Goal: Transaction & Acquisition: Purchase product/service

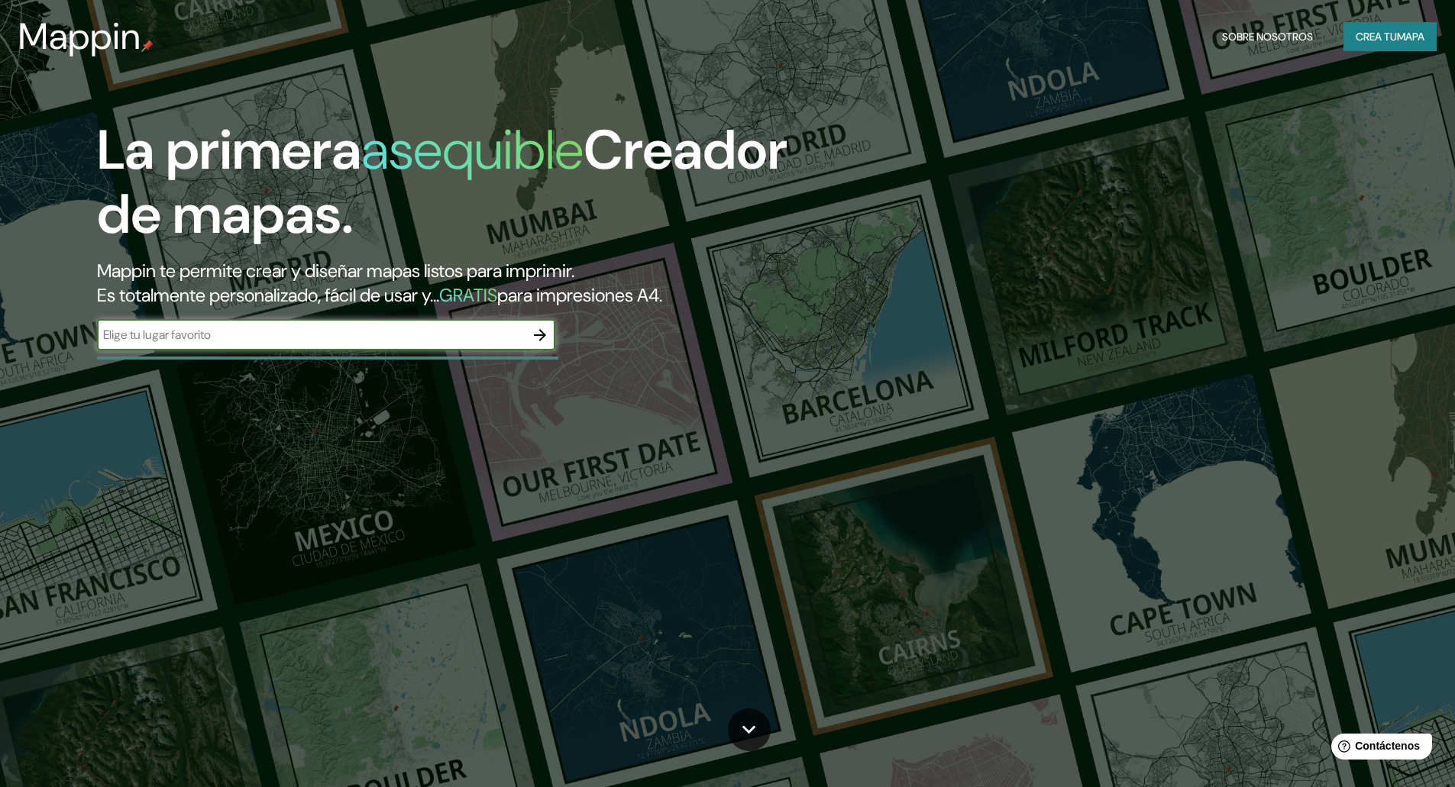
click at [536, 331] on icon "button" at bounding box center [540, 335] width 18 height 18
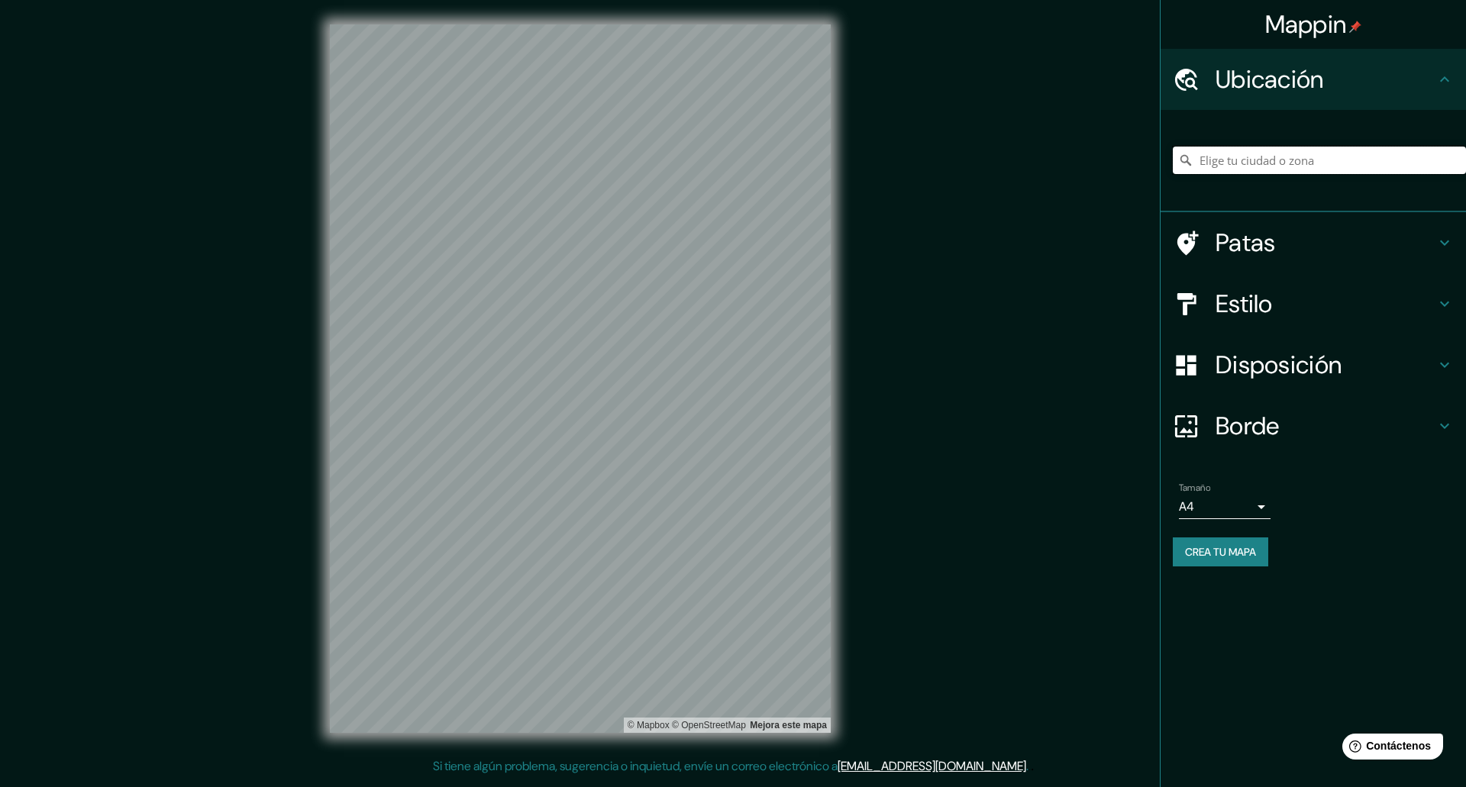
click at [1265, 158] on input "Elige tu ciudad o zona" at bounding box center [1319, 160] width 293 height 27
paste input "Pl. de la Concepción, 7, Local 5, 38201 La Laguna, Santa Cruz de Tenerife"
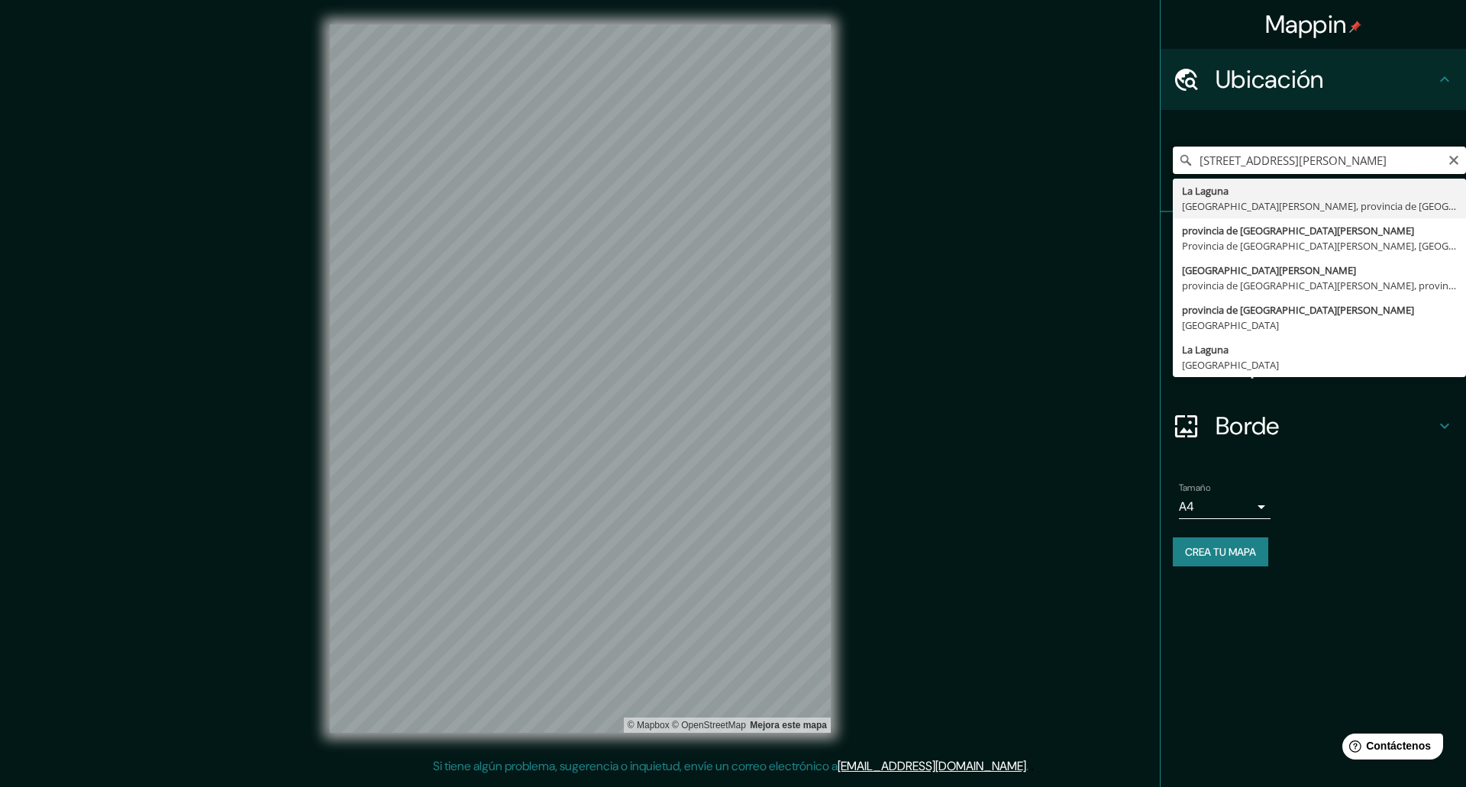
drag, startPoint x: 1300, startPoint y: 156, endPoint x: 1143, endPoint y: 182, distance: 159.5
click at [1143, 182] on div "Mappin Ubicación Pl. de la Concepción, 7, Local 5, 38201 La Laguna, Santa Cruz …" at bounding box center [733, 391] width 1466 height 782
click at [1341, 163] on input "Pl. de la Concepción, 7, Local 5, 38201 La Laguna, Santa Cruz de Tenerife" at bounding box center [1319, 160] width 293 height 27
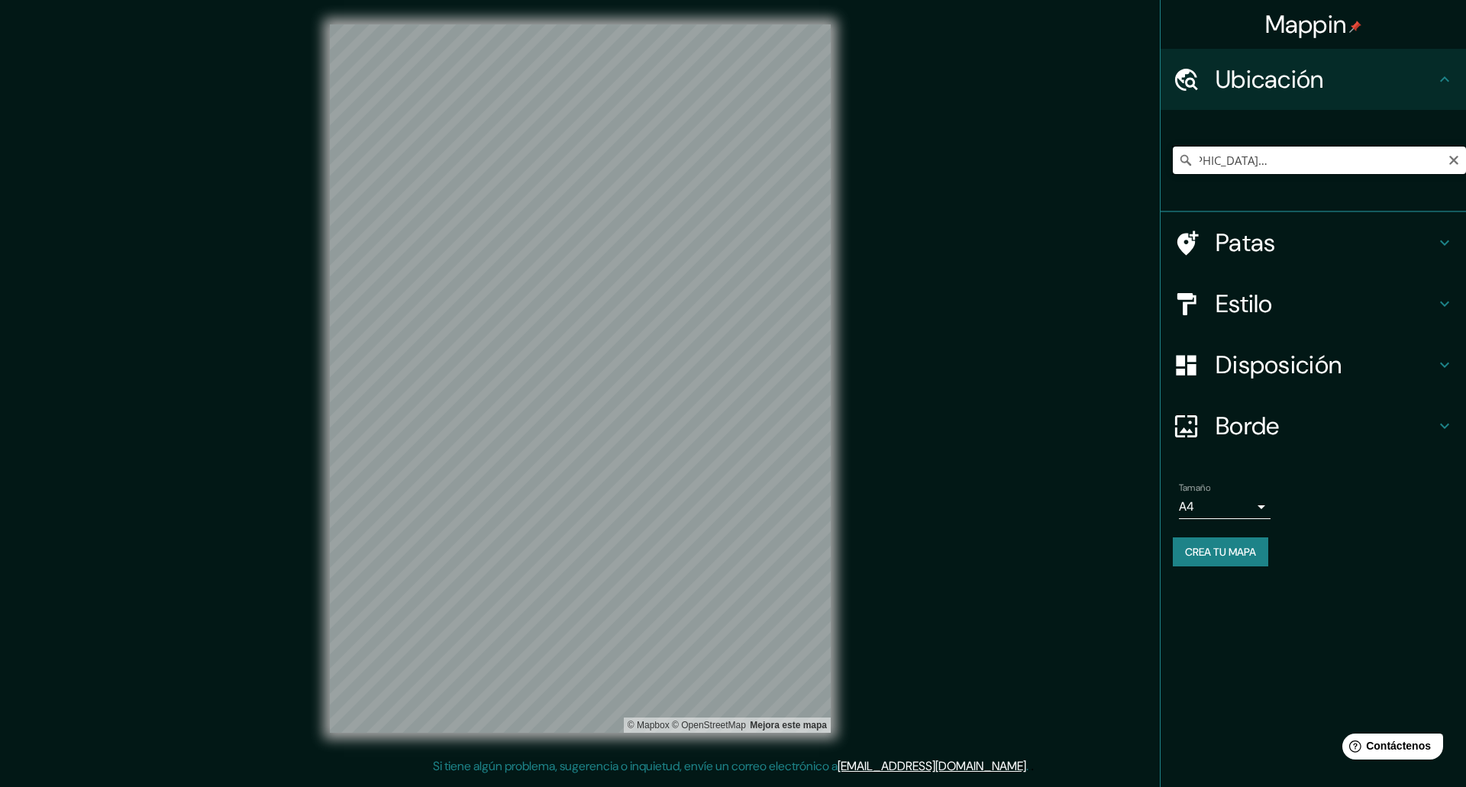
scroll to position [0, 177]
drag, startPoint x: 1200, startPoint y: 158, endPoint x: 1465, endPoint y: 151, distance: 265.8
click at [1454, 151] on input "La Laguna, Los Llanos de Aridane, provincia de Santa Cruz de Tenerife, España" at bounding box center [1319, 160] width 293 height 27
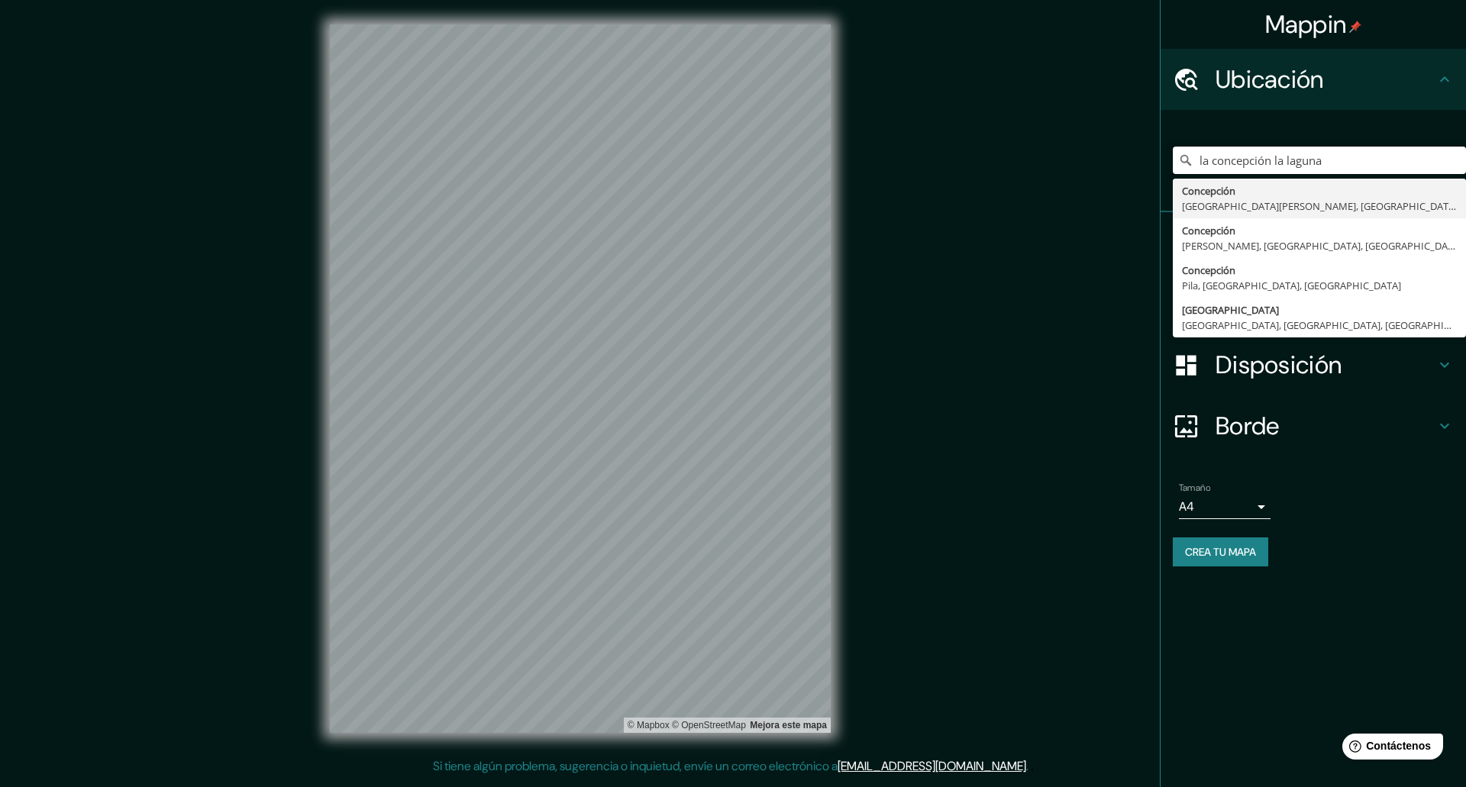
drag, startPoint x: 1364, startPoint y: 157, endPoint x: 1048, endPoint y: 151, distance: 316.2
click at [1048, 151] on div "Mappin Ubicación la concepción la laguna Concepción San Pablo, La Laguna, Filip…" at bounding box center [733, 391] width 1466 height 782
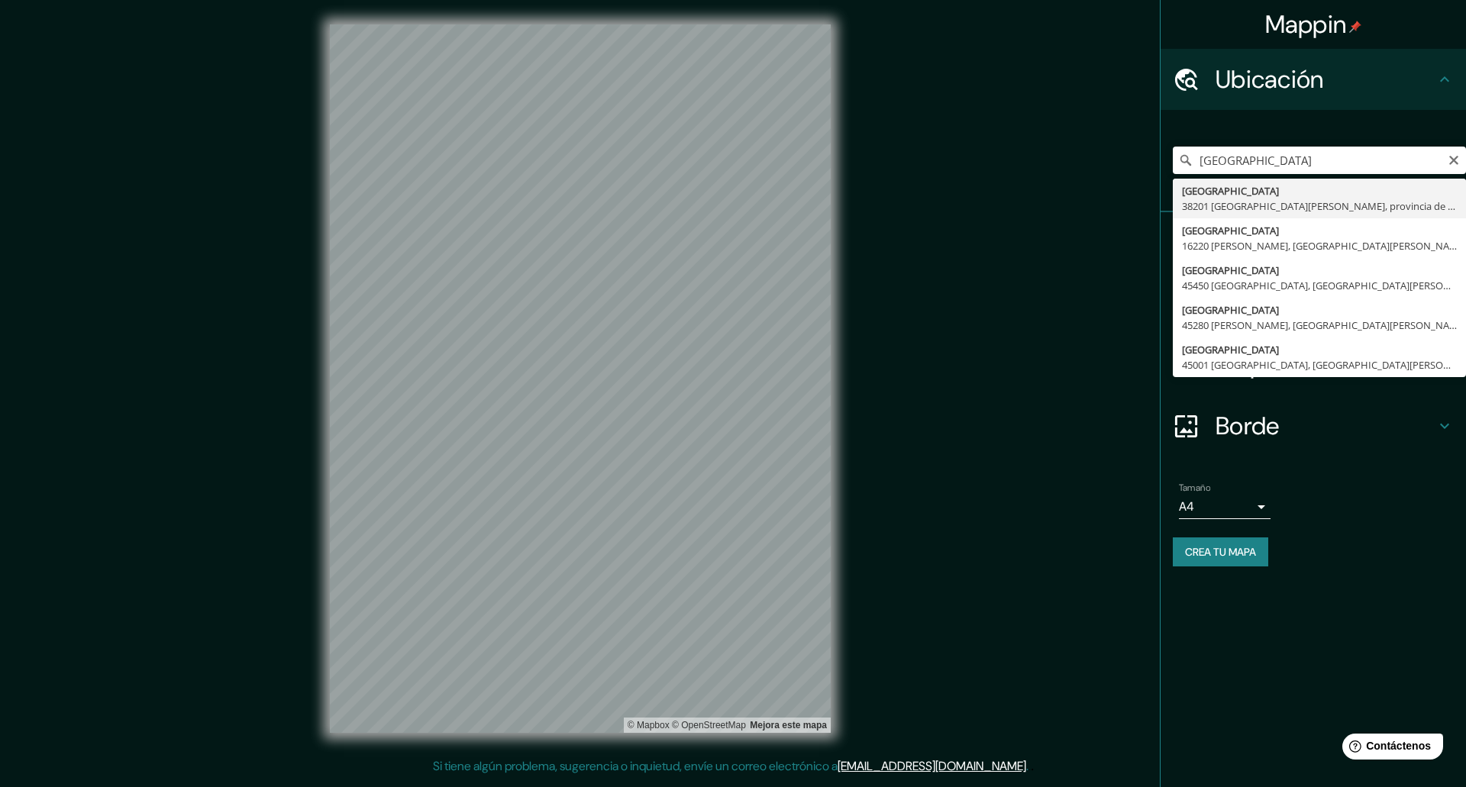
type input "Plaza De La Concepción, 38201 San Cristóbal de La Laguna, provincia de Santa Cr…"
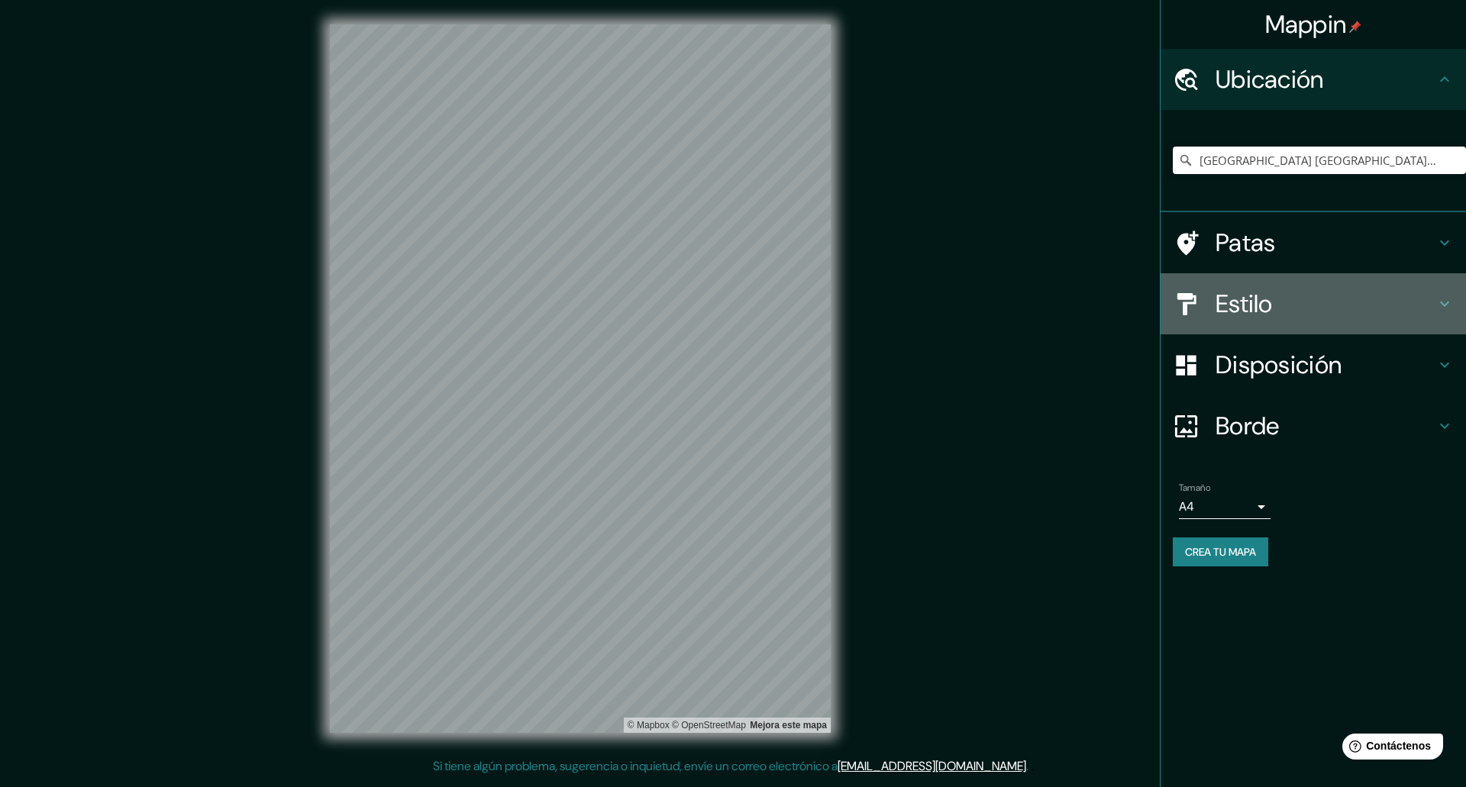
click at [1439, 307] on icon at bounding box center [1445, 304] width 18 height 18
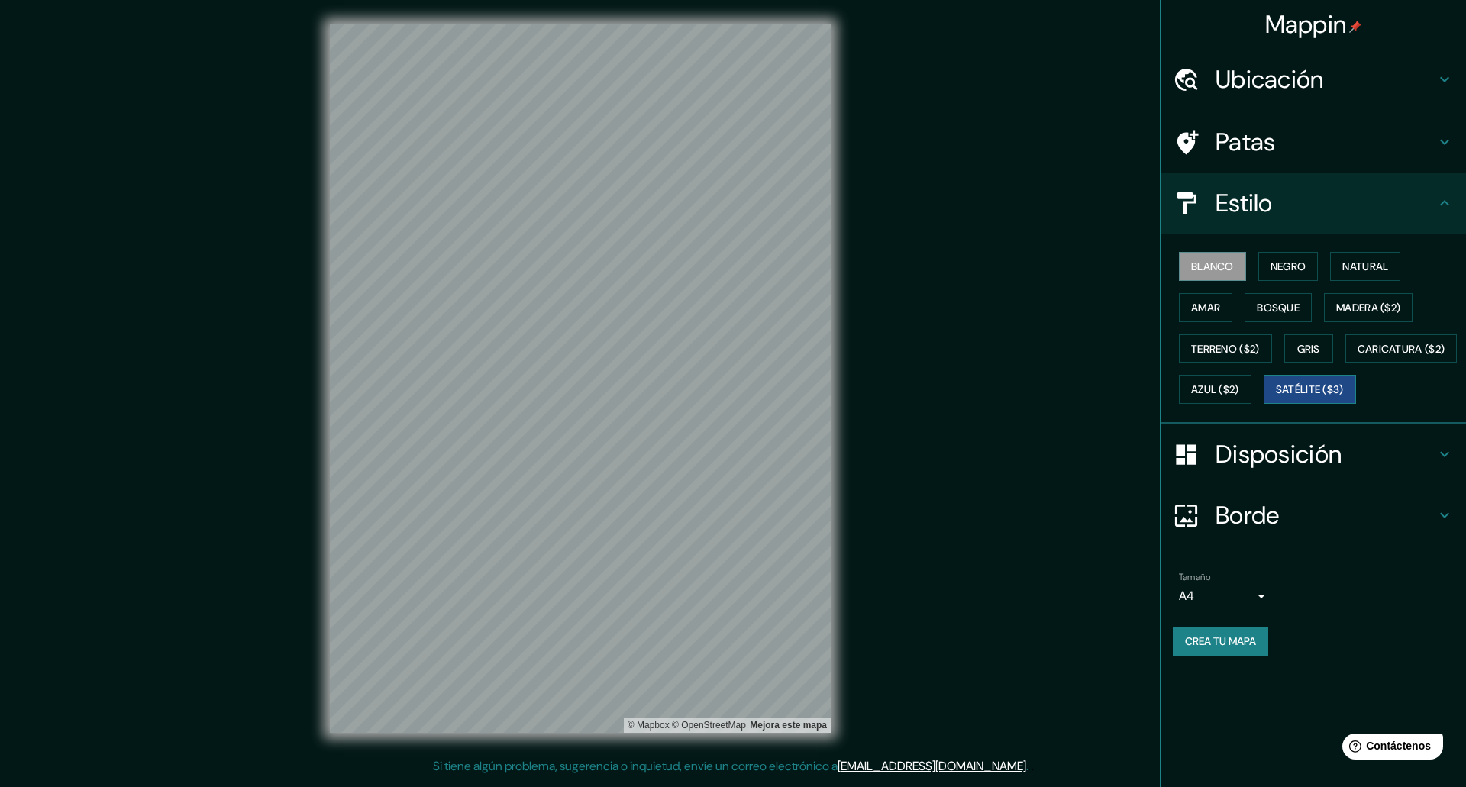
click at [1276, 399] on font "Satélite ($3)" at bounding box center [1310, 389] width 68 height 20
click at [1296, 82] on font "Ubicación" at bounding box center [1270, 79] width 108 height 32
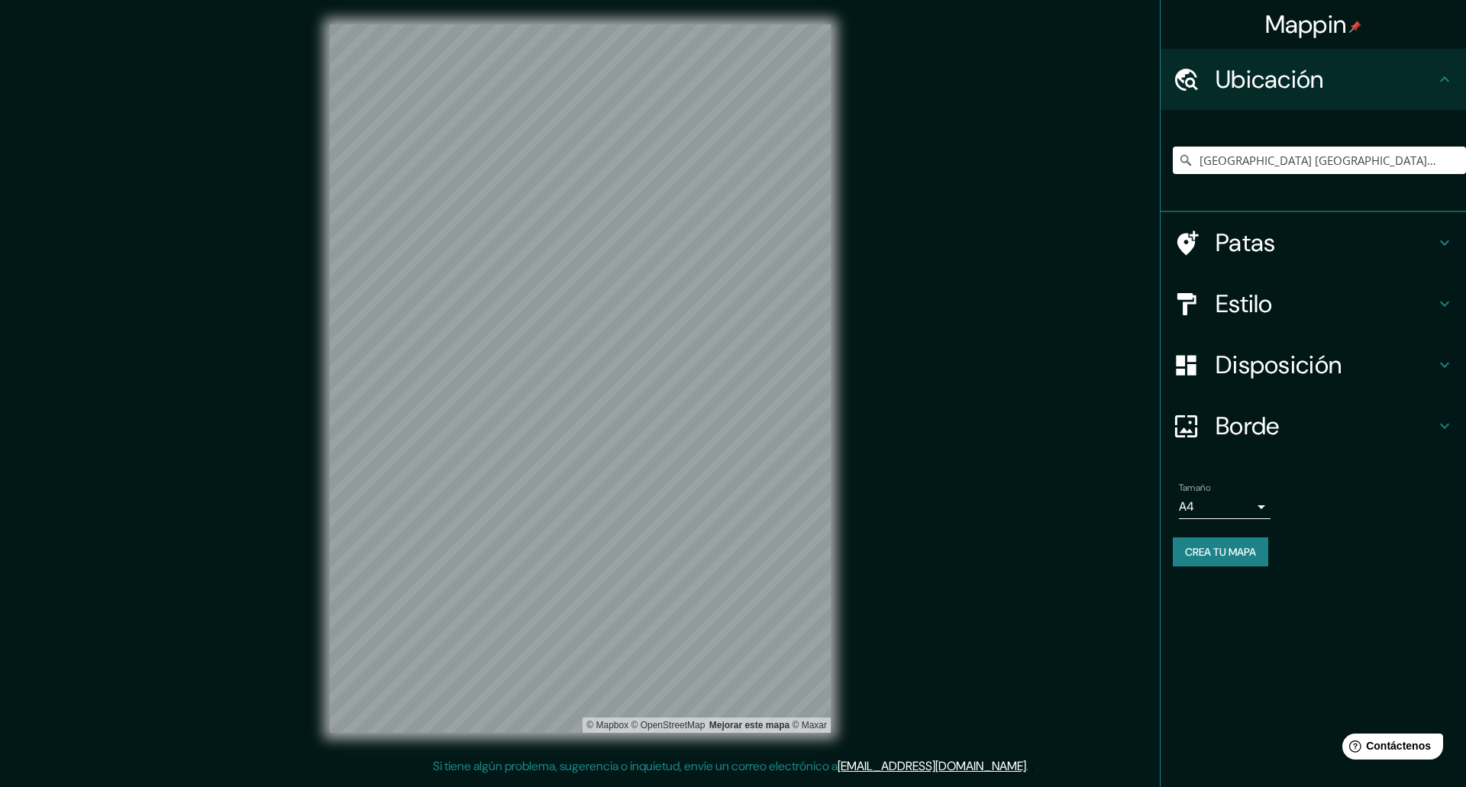
click at [1411, 237] on h4 "Patas" at bounding box center [1326, 243] width 220 height 31
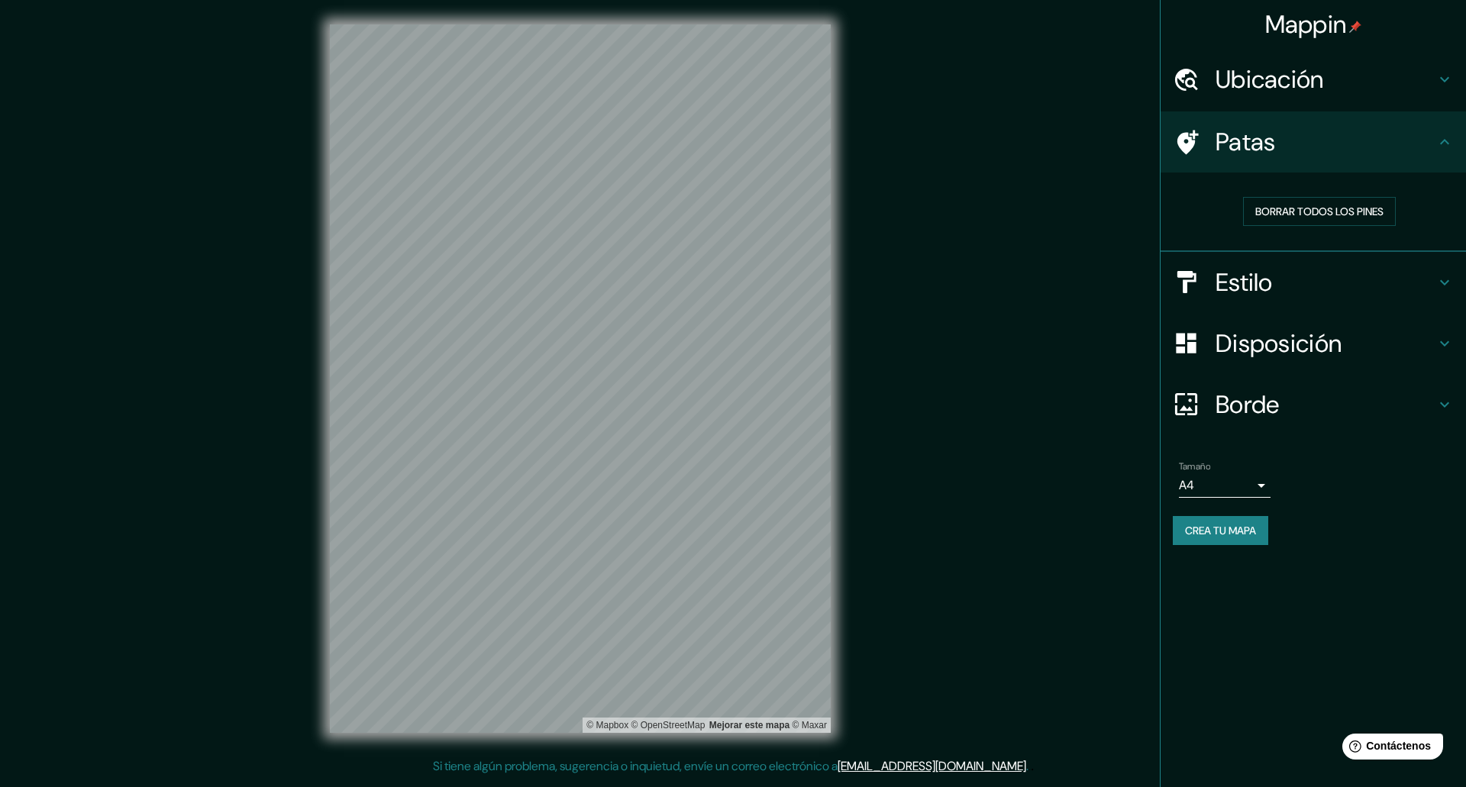
click at [1183, 135] on icon at bounding box center [1187, 142] width 21 height 24
click at [1445, 273] on icon at bounding box center [1445, 282] width 18 height 18
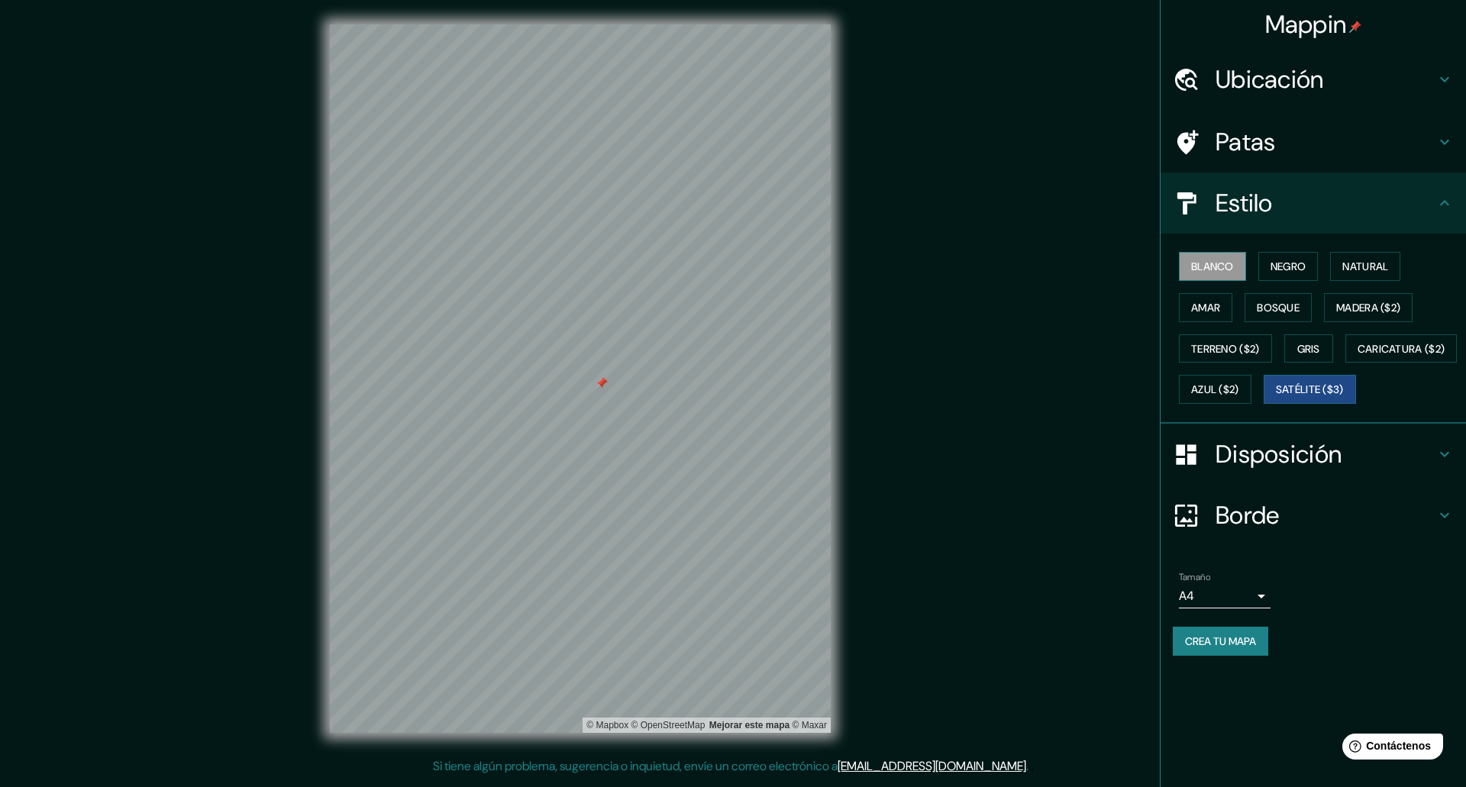
click at [1224, 273] on font "Blanco" at bounding box center [1212, 267] width 43 height 14
click at [1300, 266] on font "Negro" at bounding box center [1289, 267] width 36 height 14
click at [1261, 309] on font "Bosque" at bounding box center [1278, 308] width 43 height 14
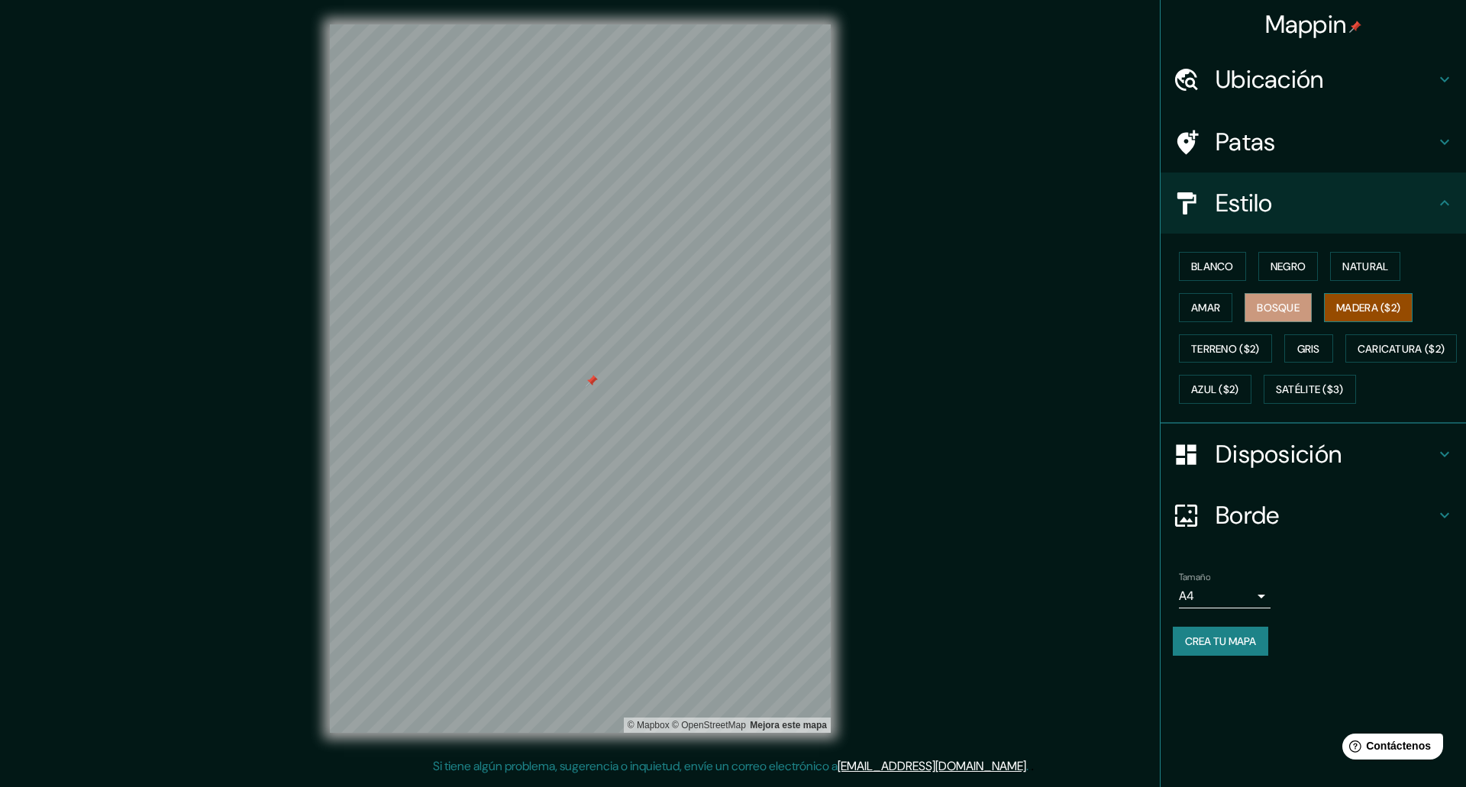
click at [1384, 308] on font "Madera ($2)" at bounding box center [1368, 308] width 64 height 14
click at [1210, 345] on font "Terreno ($2)" at bounding box center [1225, 349] width 69 height 14
click at [1223, 275] on font "Blanco" at bounding box center [1212, 267] width 43 height 20
click at [1388, 273] on font "Natural" at bounding box center [1365, 267] width 46 height 14
click at [1226, 311] on button "Amar" at bounding box center [1205, 307] width 53 height 29
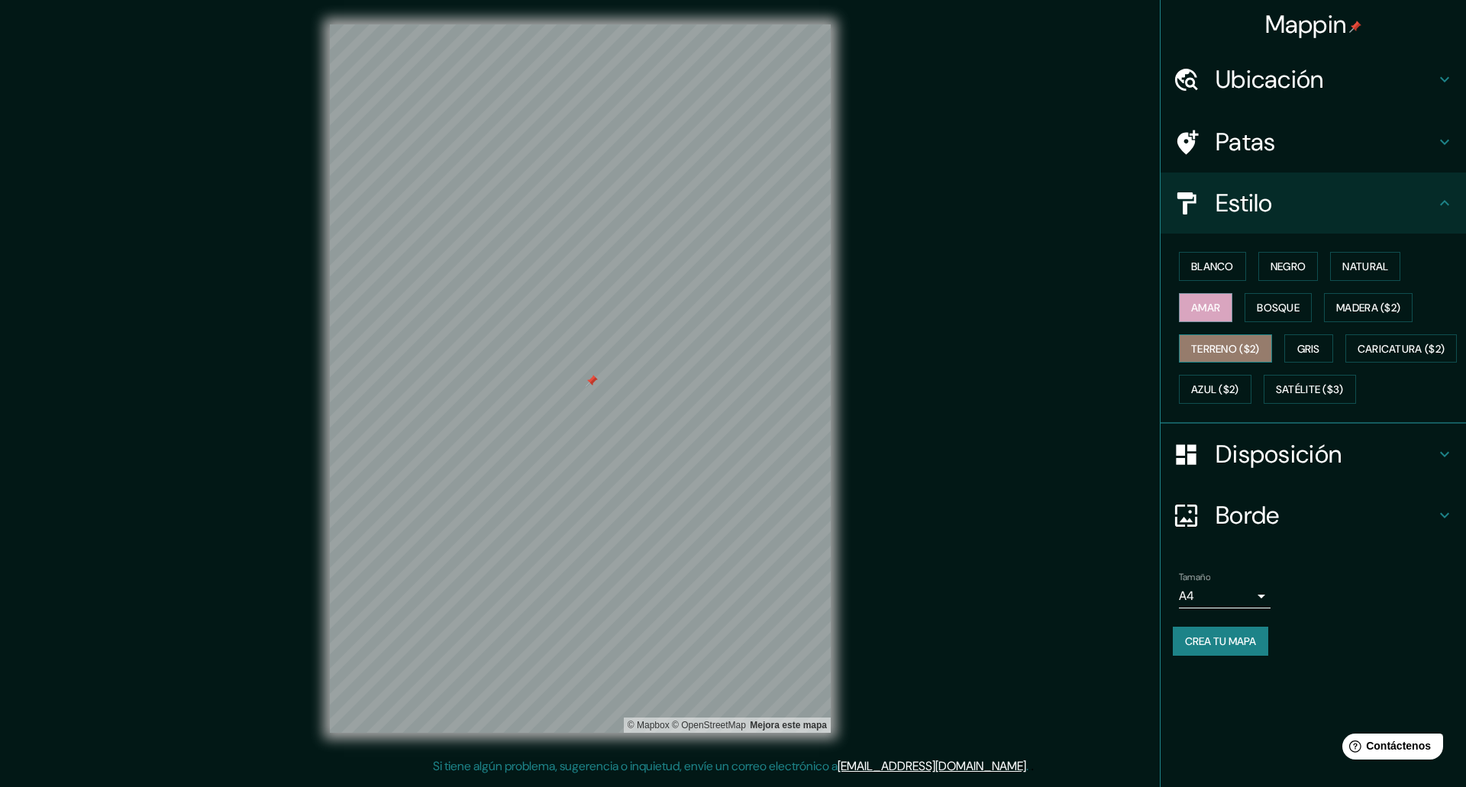
click at [1232, 345] on font "Terreno ($2)" at bounding box center [1225, 349] width 69 height 14
click at [1345, 363] on button "Caricatura ($2)" at bounding box center [1401, 348] width 112 height 29
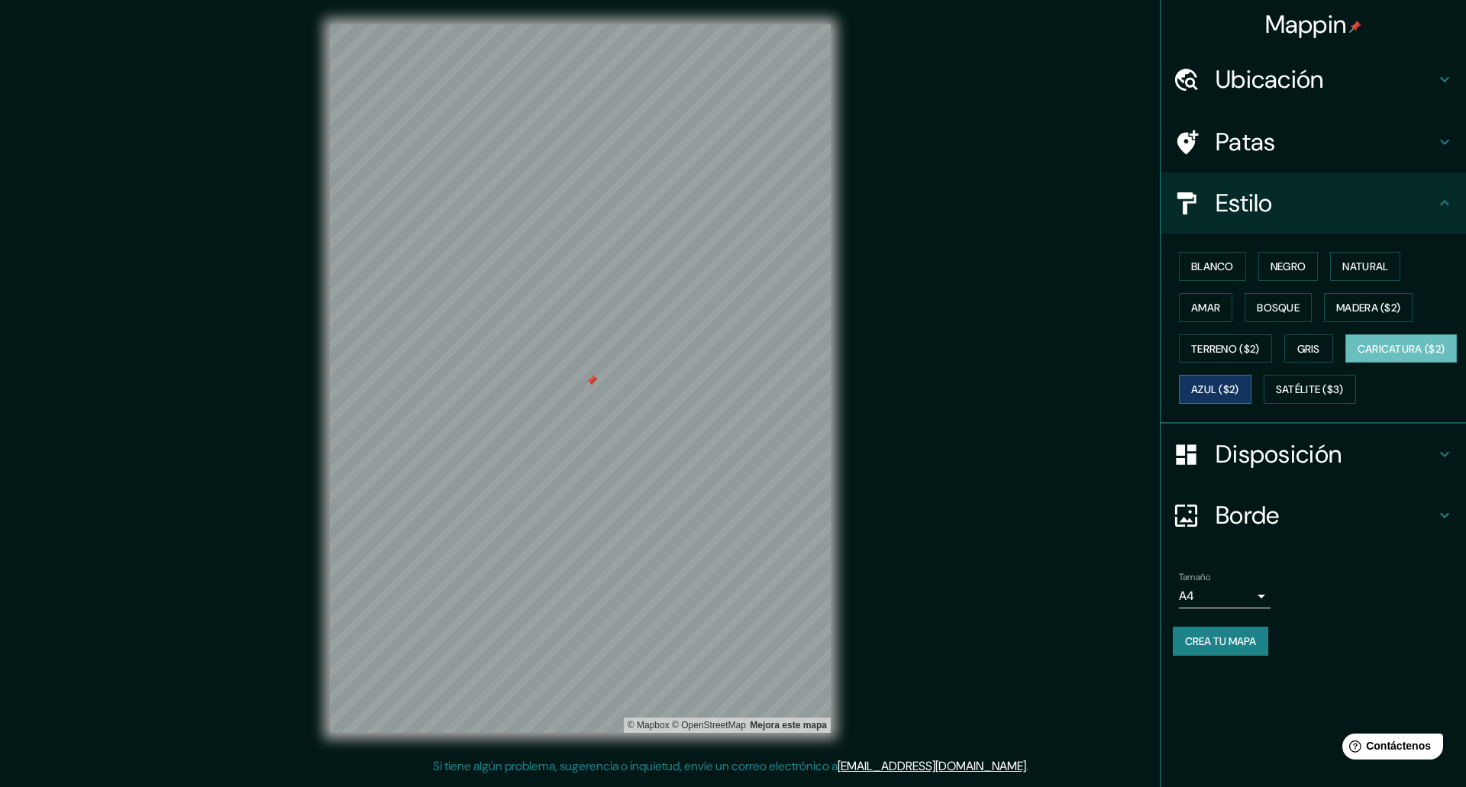
click at [1239, 388] on font "Azul ($2)" at bounding box center [1215, 390] width 48 height 14
click at [1276, 397] on font "Satélite ($3)" at bounding box center [1310, 390] width 68 height 14
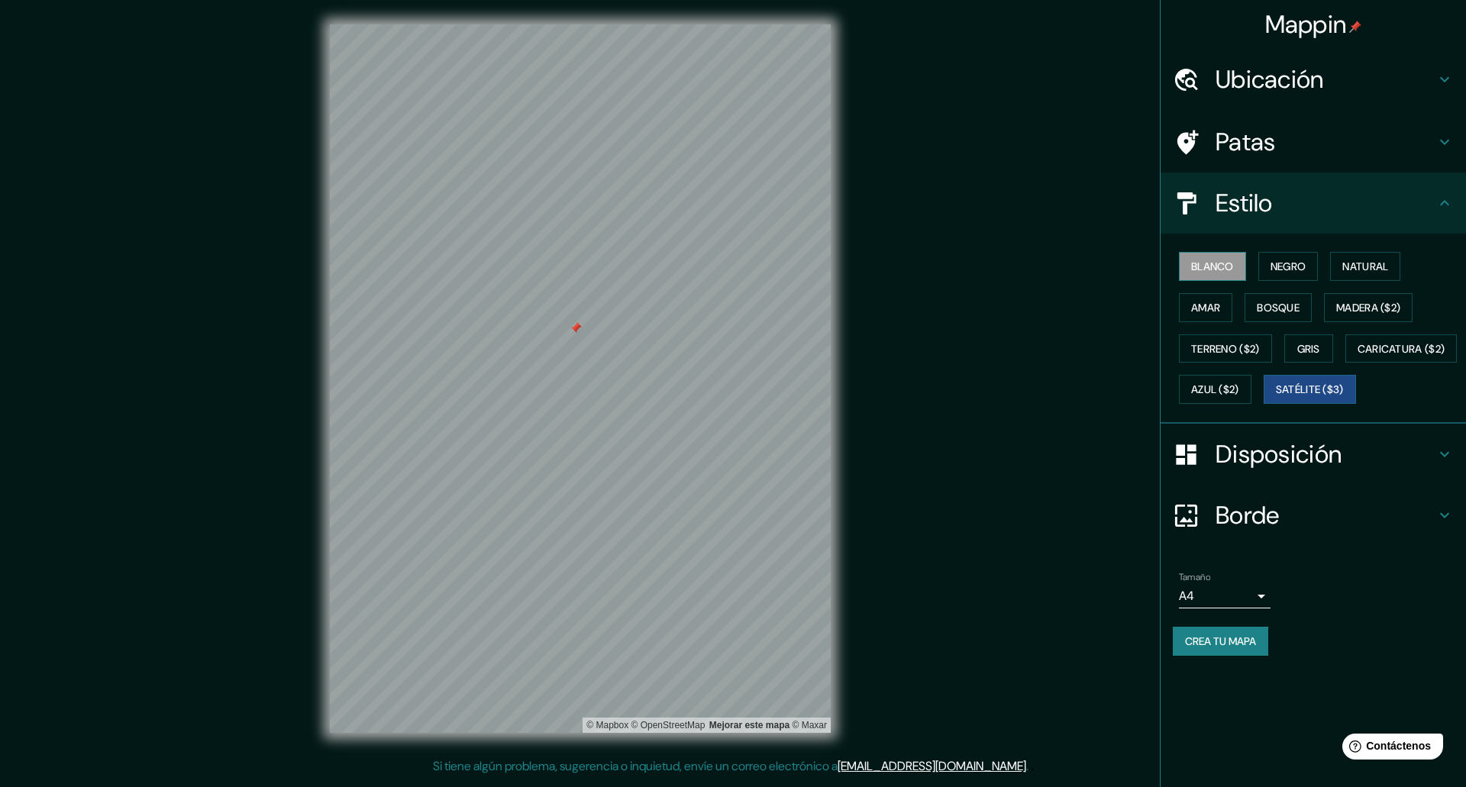
click at [1196, 266] on font "Blanco" at bounding box center [1212, 267] width 43 height 14
click at [1292, 269] on font "Negro" at bounding box center [1289, 267] width 36 height 14
click at [1251, 648] on font "Crea tu mapa" at bounding box center [1220, 642] width 71 height 14
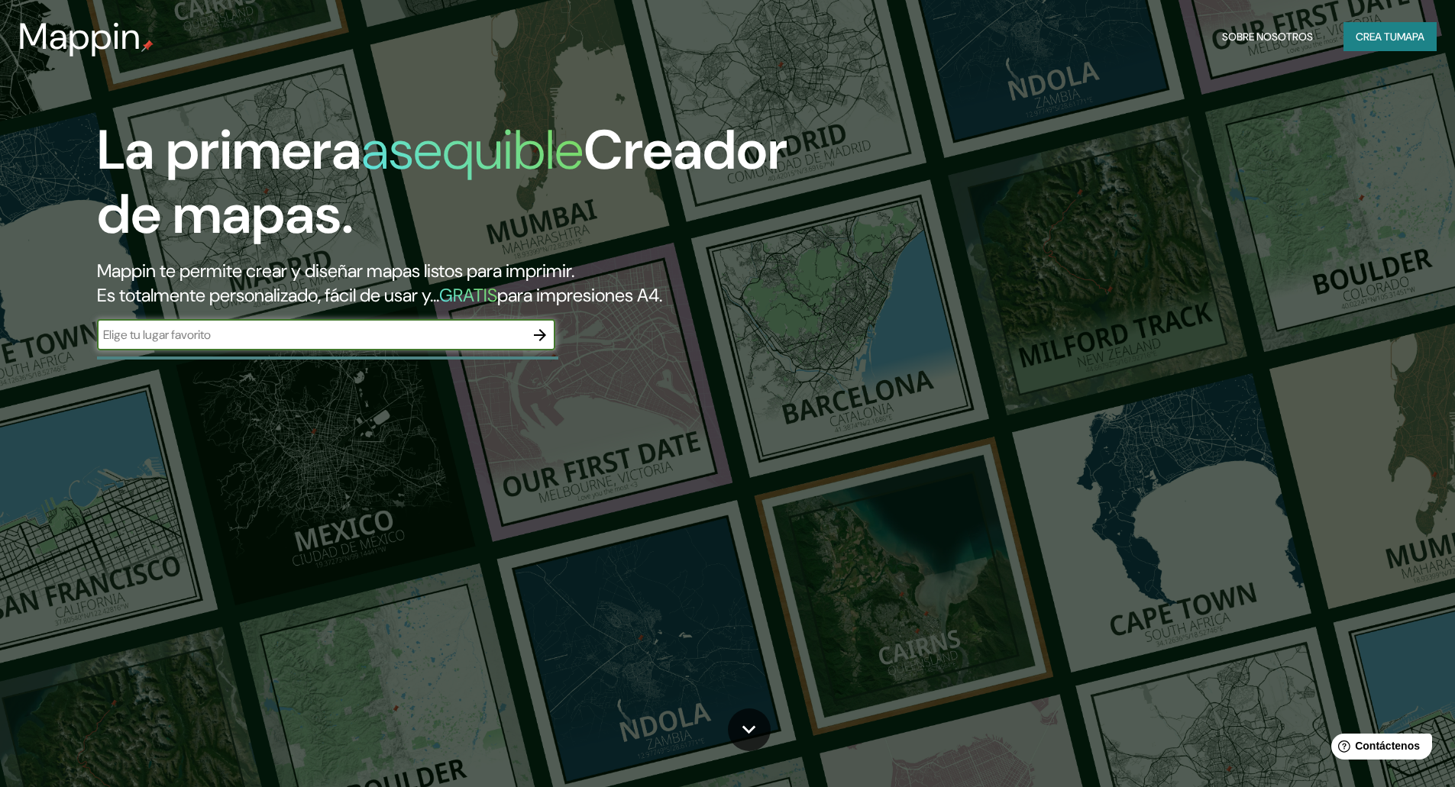
click at [225, 337] on input "text" at bounding box center [311, 335] width 428 height 18
click at [540, 340] on icon "button" at bounding box center [540, 335] width 12 height 12
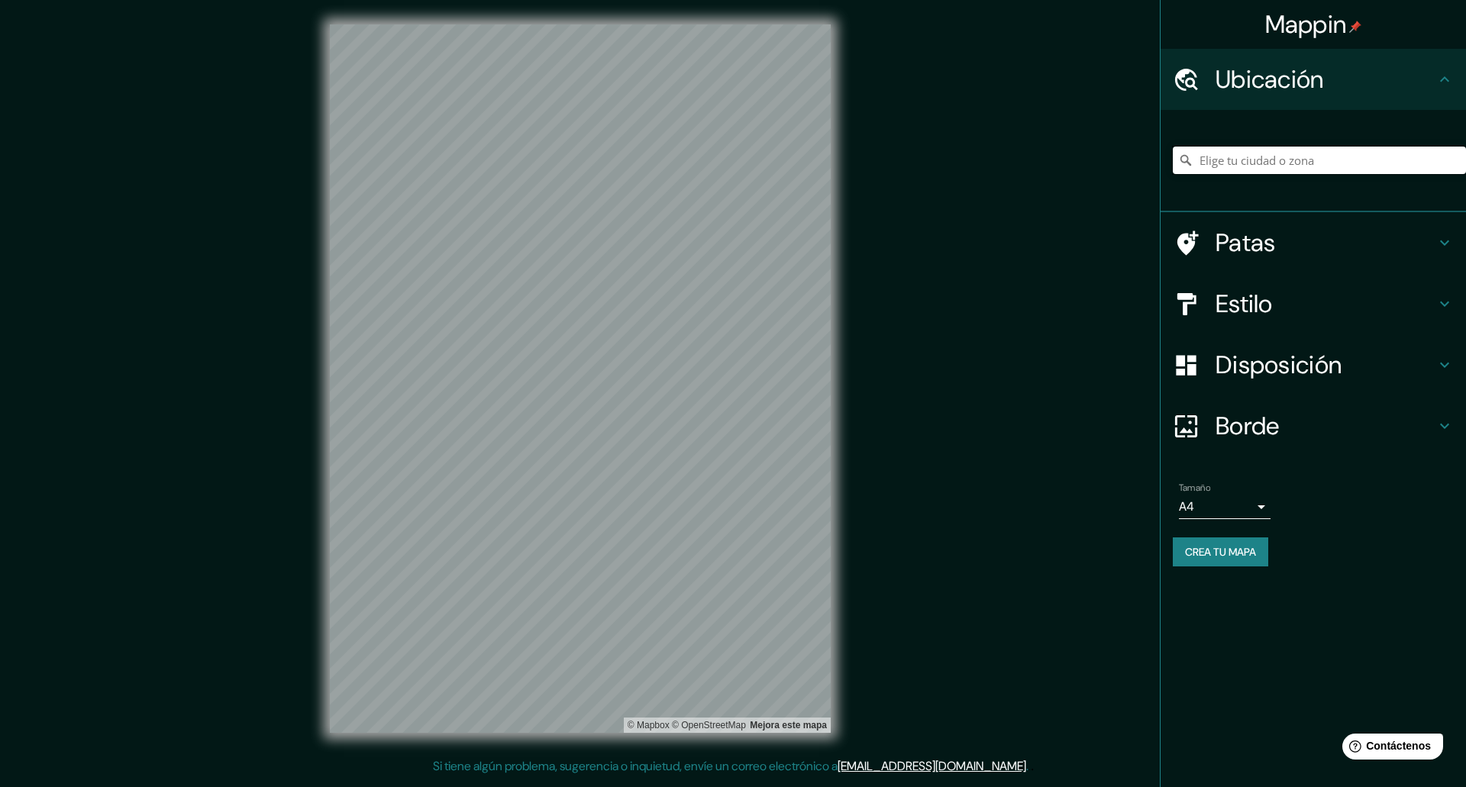
click at [1284, 159] on input "Elige tu ciudad o zona" at bounding box center [1319, 160] width 293 height 27
drag, startPoint x: 1436, startPoint y: 166, endPoint x: 1270, endPoint y: 161, distance: 165.8
click at [1270, 161] on input "Concepcion, [GEOGRAPHIC_DATA][PERSON_NAME], [GEOGRAPHIC_DATA], [GEOGRAPHIC_DATA]" at bounding box center [1319, 160] width 293 height 27
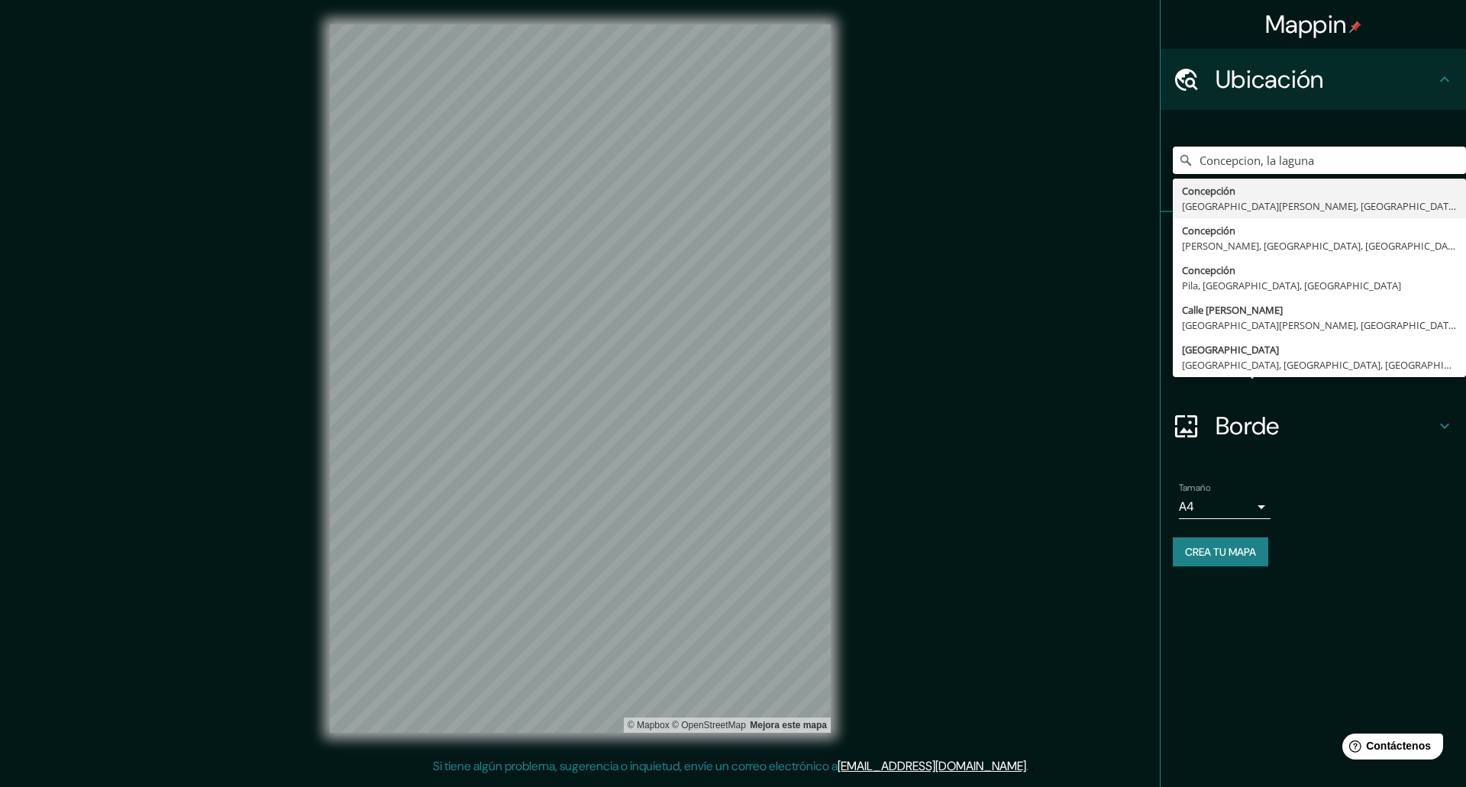
drag, startPoint x: 1195, startPoint y: 155, endPoint x: 1148, endPoint y: 153, distance: 47.4
click at [1148, 153] on div "Mappin Ubicación Concepcion, [GEOGRAPHIC_DATA][PERSON_NAME][PERSON_NAME], [GEOG…" at bounding box center [733, 391] width 1466 height 782
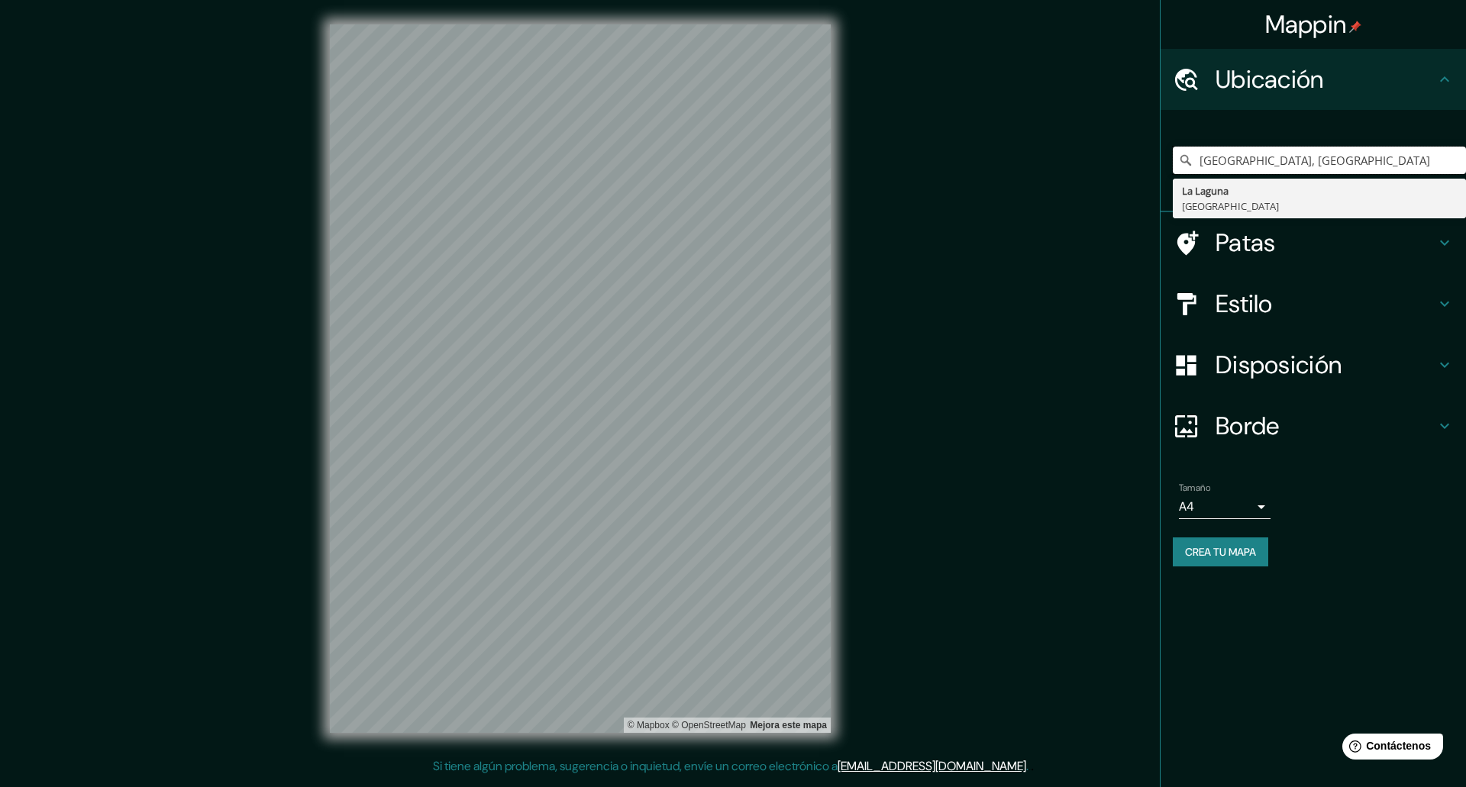
drag, startPoint x: 1389, startPoint y: 157, endPoint x: 907, endPoint y: 179, distance: 482.3
click at [906, 185] on div "Mappin [GEOGRAPHIC_DATA], la [GEOGRAPHIC_DATA] [GEOGRAPHIC_DATA] [GEOGRAPHIC_DA…" at bounding box center [733, 391] width 1466 height 782
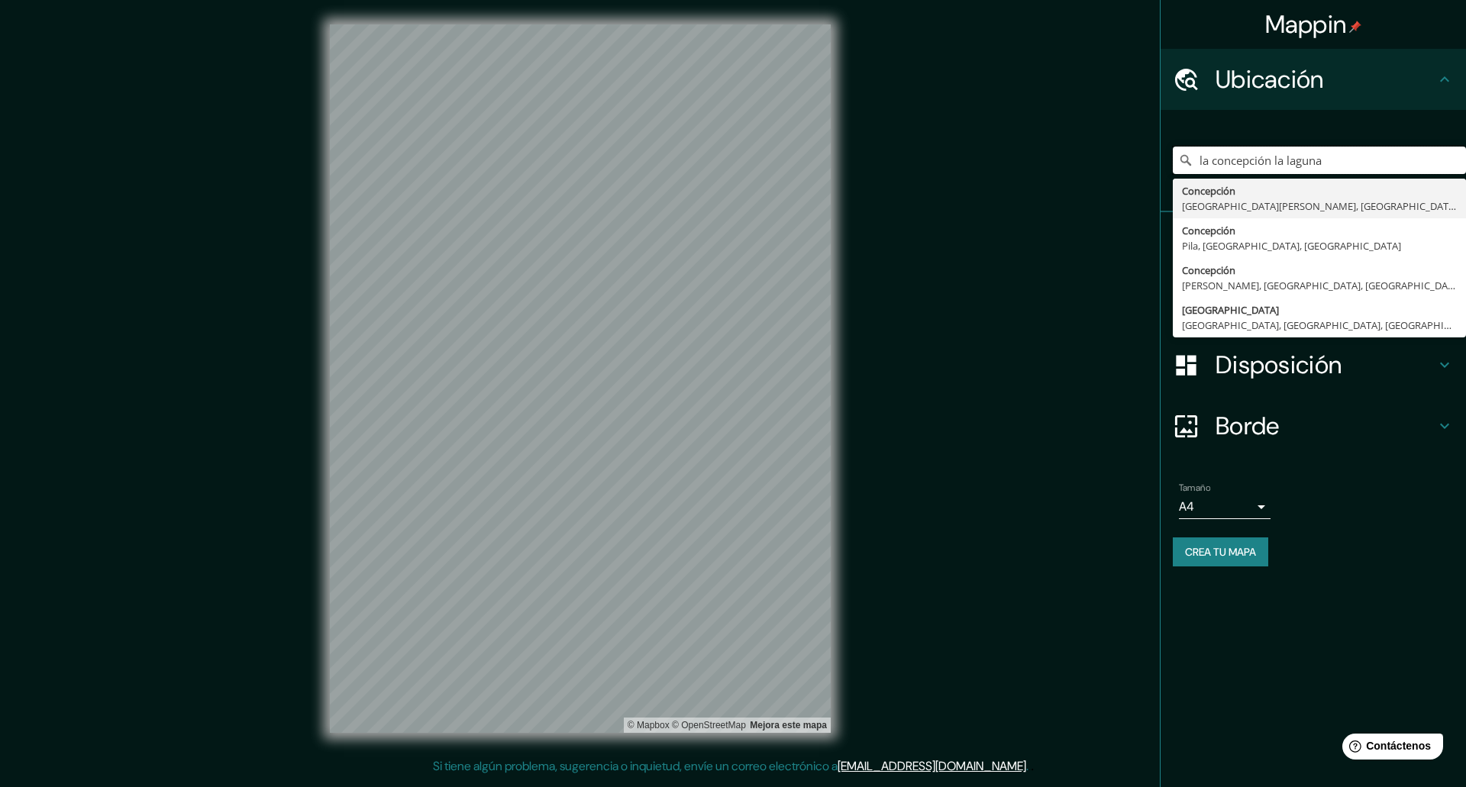
drag, startPoint x: 1337, startPoint y: 165, endPoint x: 959, endPoint y: 172, distance: 378.0
click at [959, 172] on div "Mappin [GEOGRAPHIC_DATA] [GEOGRAPHIC_DATA][PERSON_NAME][PERSON_NAME], [GEOGRAPH…" at bounding box center [733, 391] width 1466 height 782
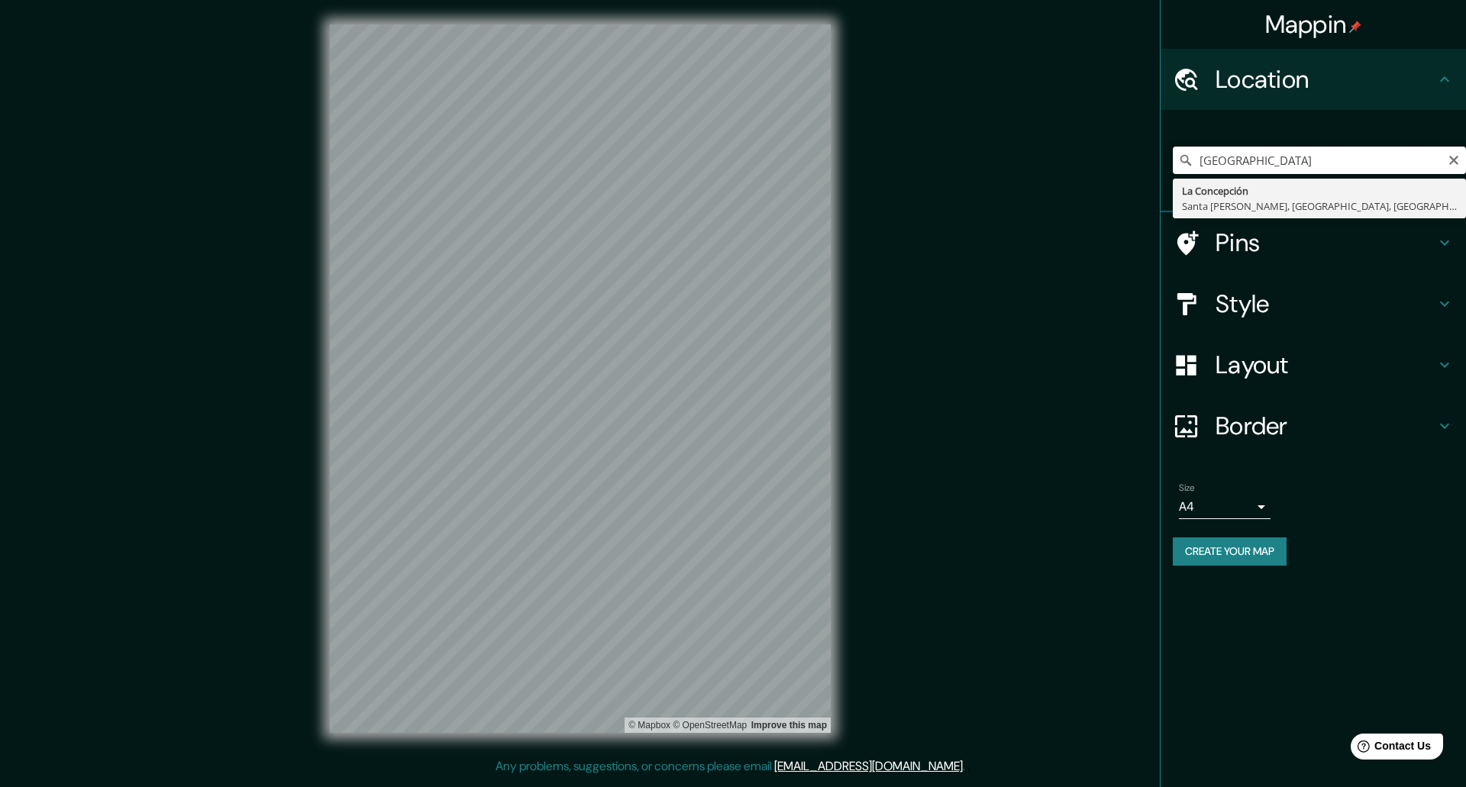
click at [1227, 157] on input "[GEOGRAPHIC_DATA]" at bounding box center [1319, 160] width 293 height 27
drag, startPoint x: 1365, startPoint y: 162, endPoint x: 1348, endPoint y: 162, distance: 16.8
click at [1348, 162] on input "[GEOGRAPHIC_DATA]" at bounding box center [1319, 160] width 293 height 27
type input "P"
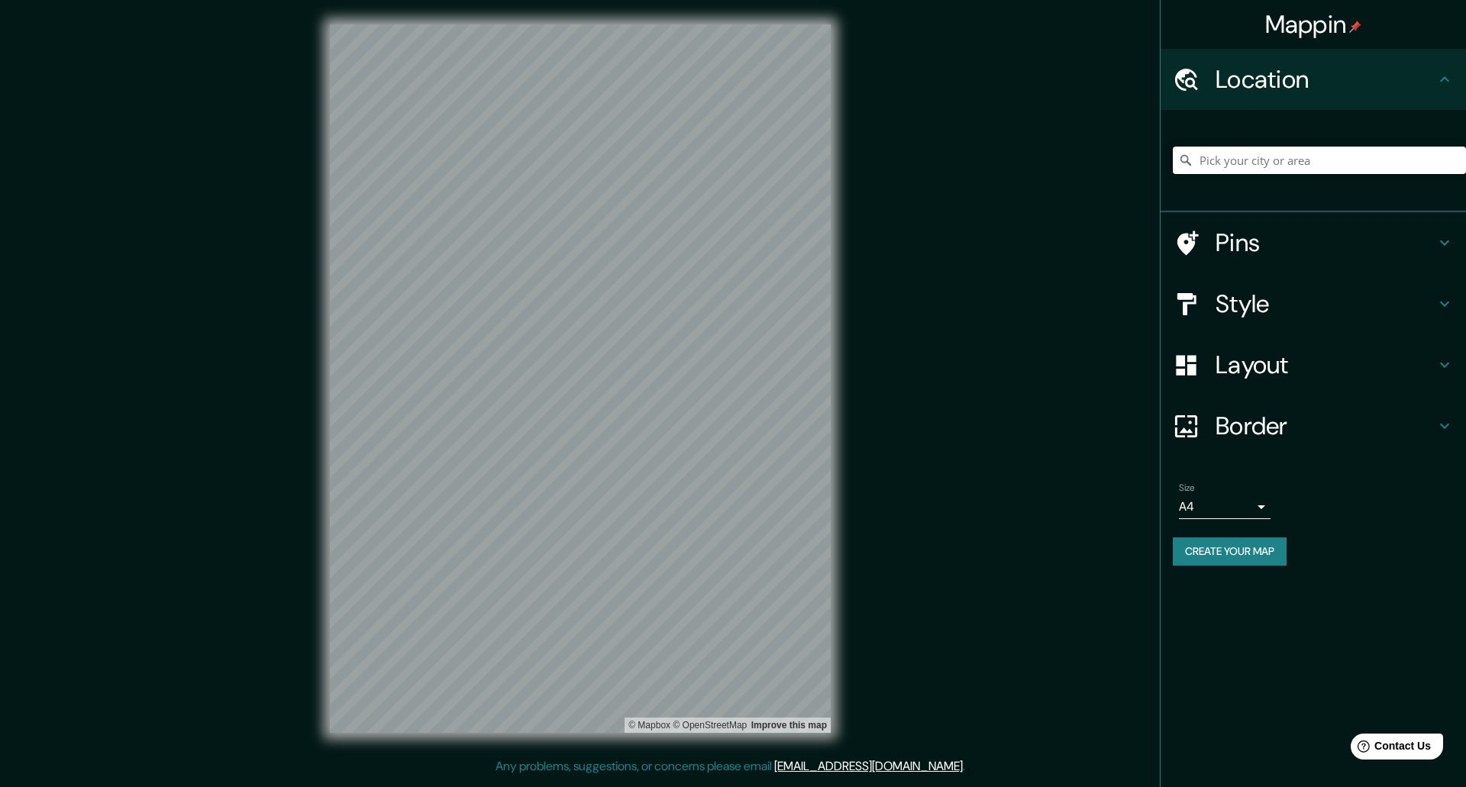
click at [1348, 162] on input "Pick your city or area" at bounding box center [1319, 160] width 293 height 27
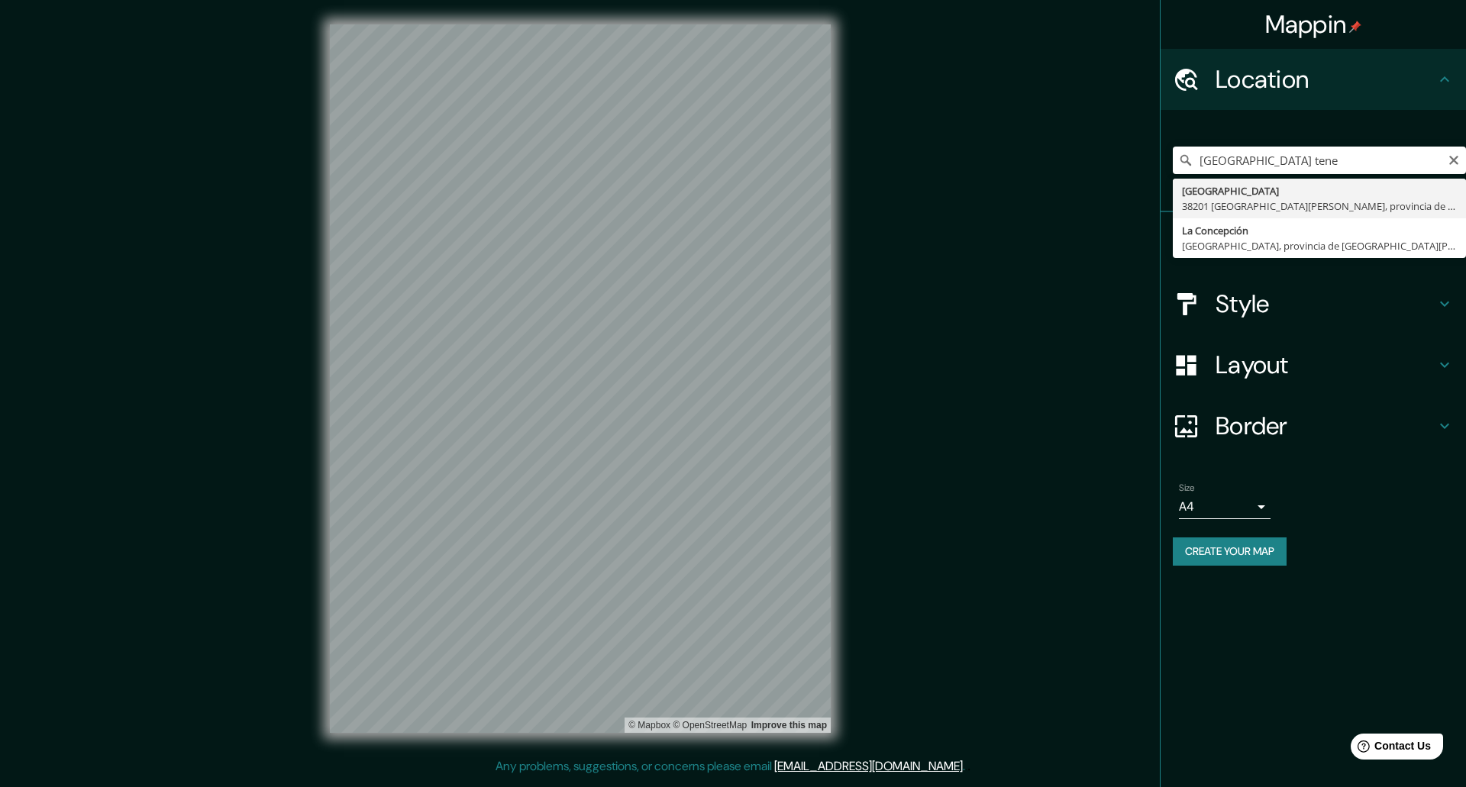
type input "[GEOGRAPHIC_DATA] [GEOGRAPHIC_DATA][PERSON_NAME], [GEOGRAPHIC_DATA][PERSON_NAME…"
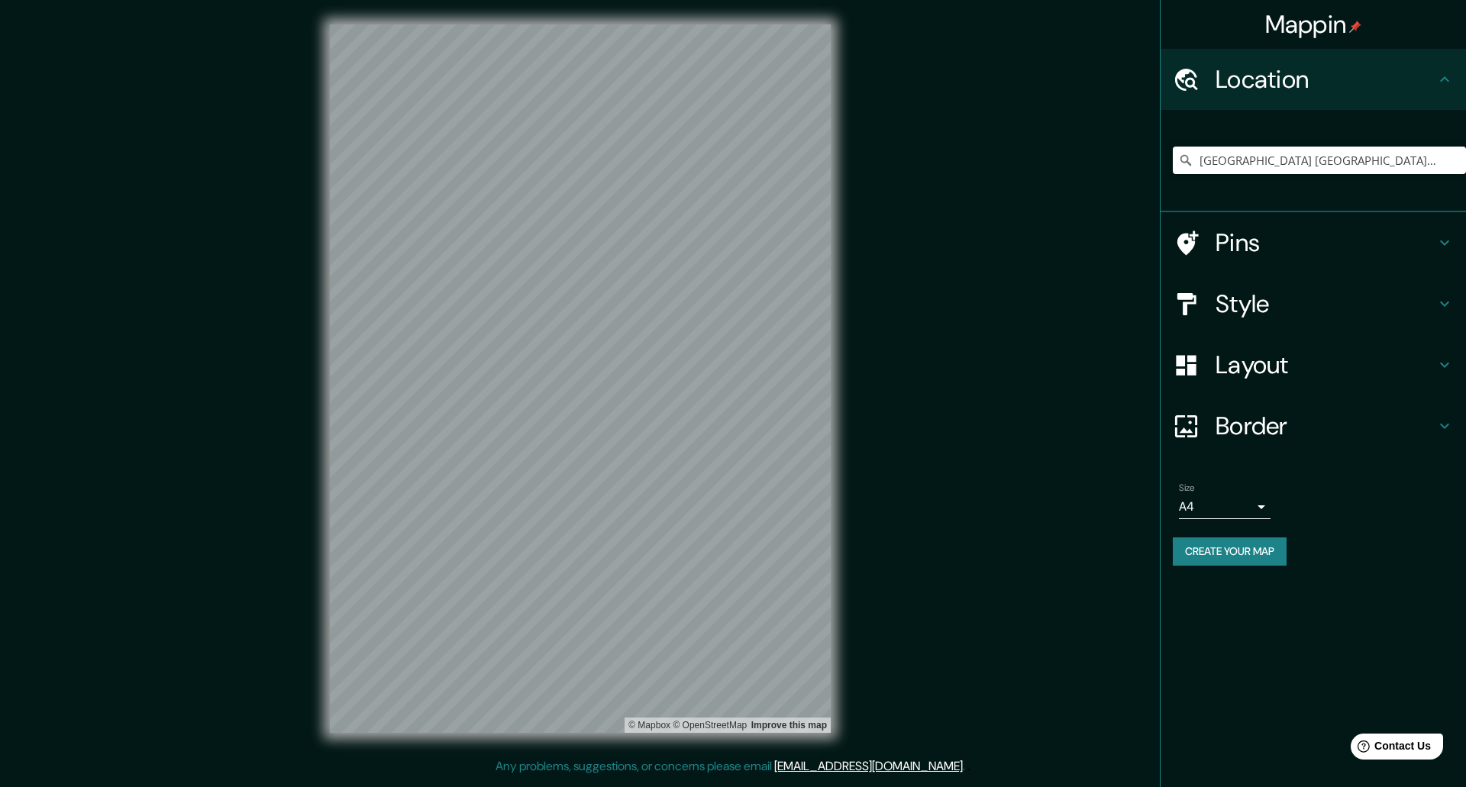
click at [1258, 246] on h4 "Pins" at bounding box center [1326, 243] width 220 height 31
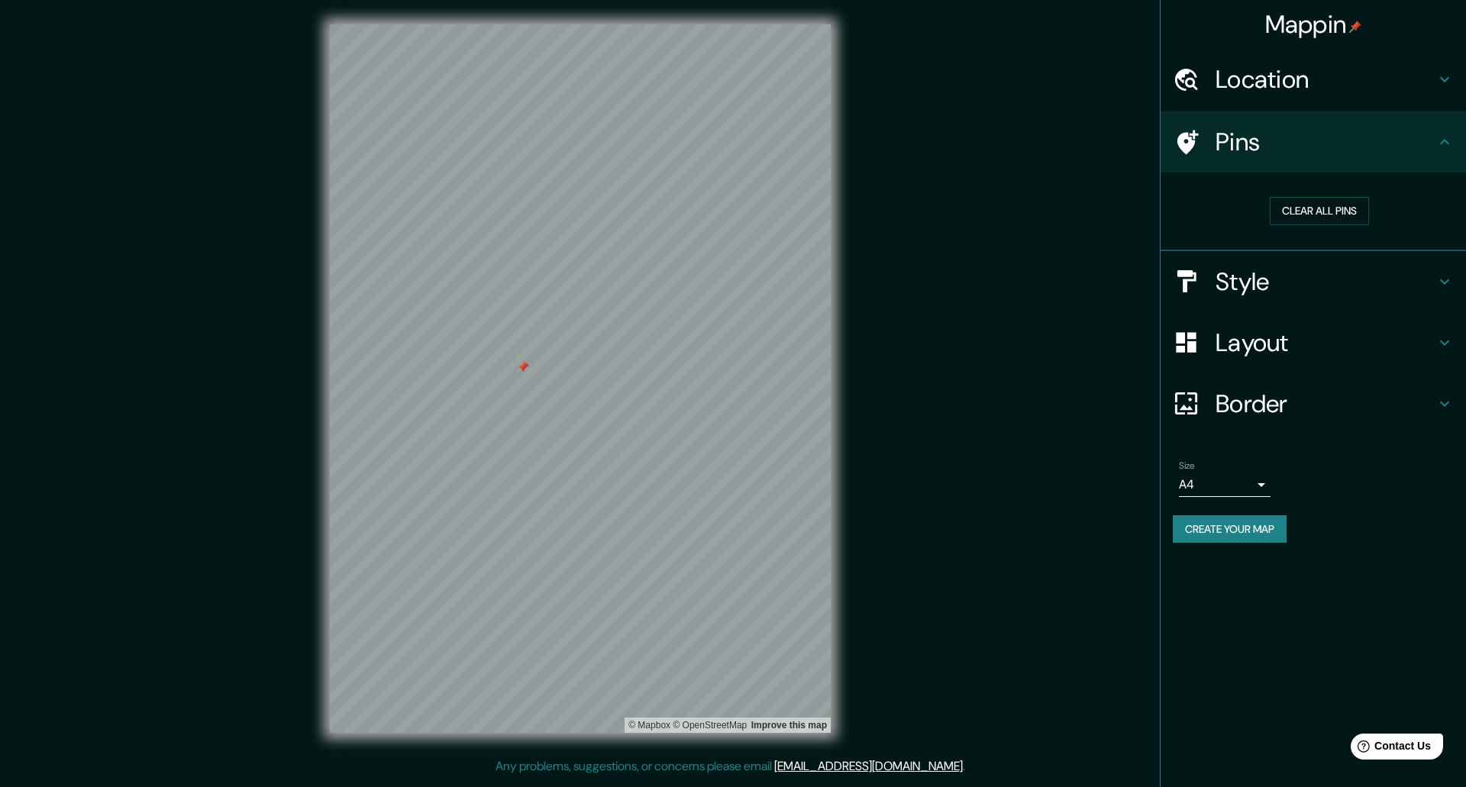
drag, startPoint x: 1432, startPoint y: 272, endPoint x: 1423, endPoint y: 275, distance: 9.7
click at [1431, 272] on h4 "Style" at bounding box center [1326, 281] width 220 height 31
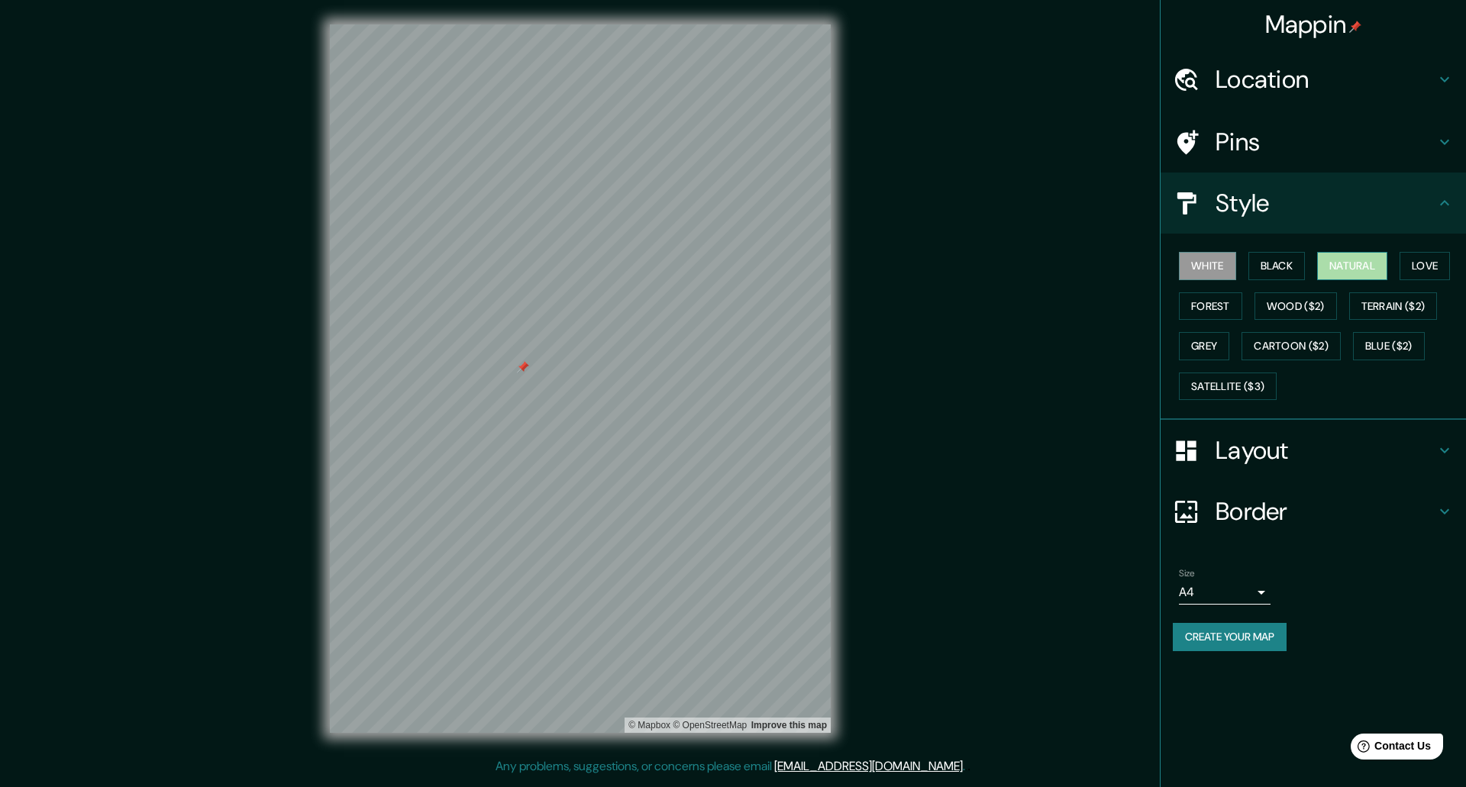
click at [1387, 267] on button "Natural" at bounding box center [1352, 266] width 70 height 28
click at [1419, 271] on button "Love" at bounding box center [1425, 266] width 50 height 28
click at [1224, 301] on button "Forest" at bounding box center [1210, 306] width 63 height 28
click at [1281, 308] on button "Wood ($2)" at bounding box center [1296, 306] width 82 height 28
click at [1363, 307] on button "Terrain ($2)" at bounding box center [1393, 306] width 89 height 28
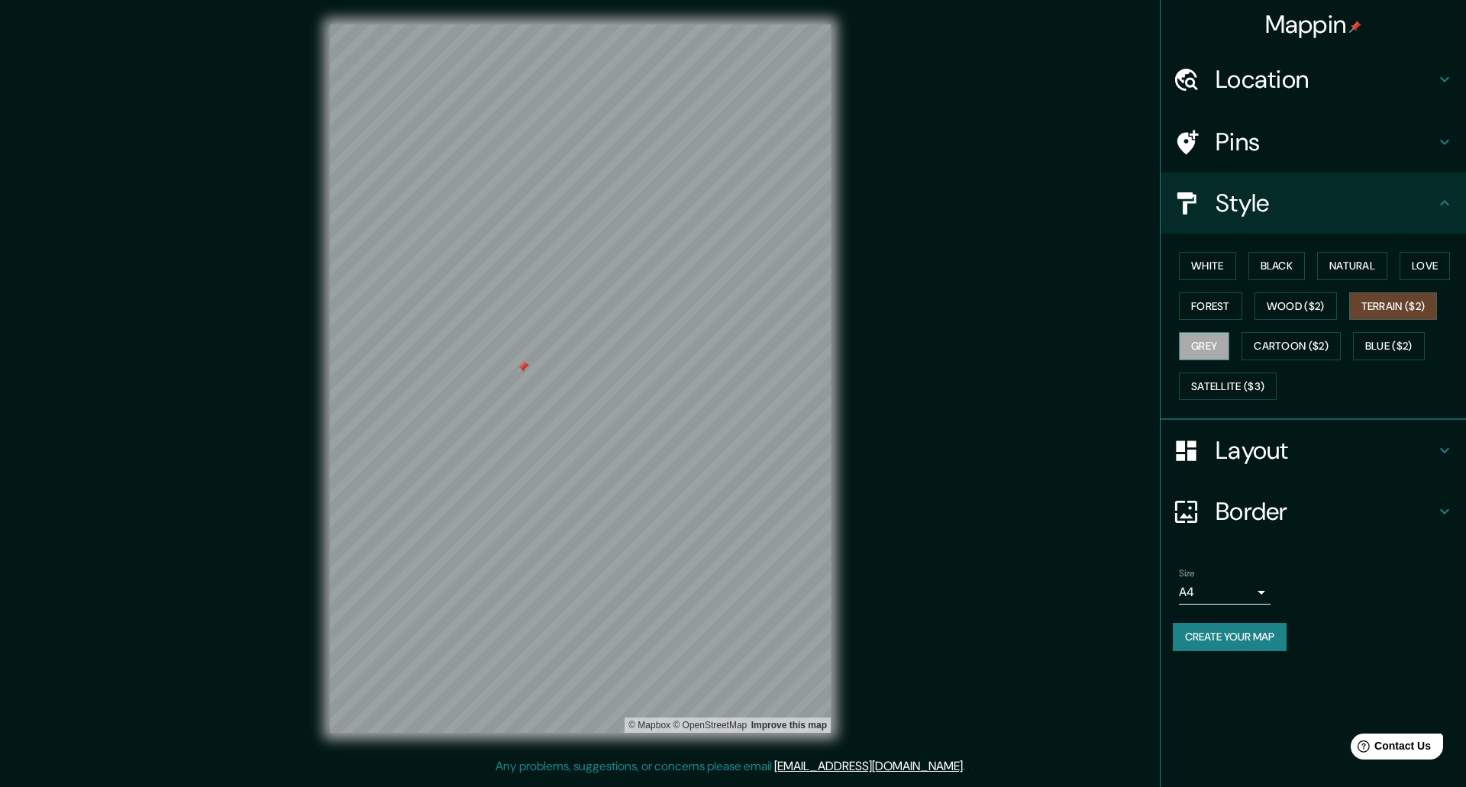
click at [1216, 350] on button "Grey" at bounding box center [1204, 346] width 50 height 28
click at [1299, 347] on button "Cartoon ($2)" at bounding box center [1291, 346] width 99 height 28
click at [1387, 344] on button "Blue ($2)" at bounding box center [1389, 346] width 72 height 28
click at [1297, 346] on button "Cartoon ($2)" at bounding box center [1291, 346] width 99 height 28
click at [1206, 335] on button "Grey" at bounding box center [1204, 346] width 50 height 28
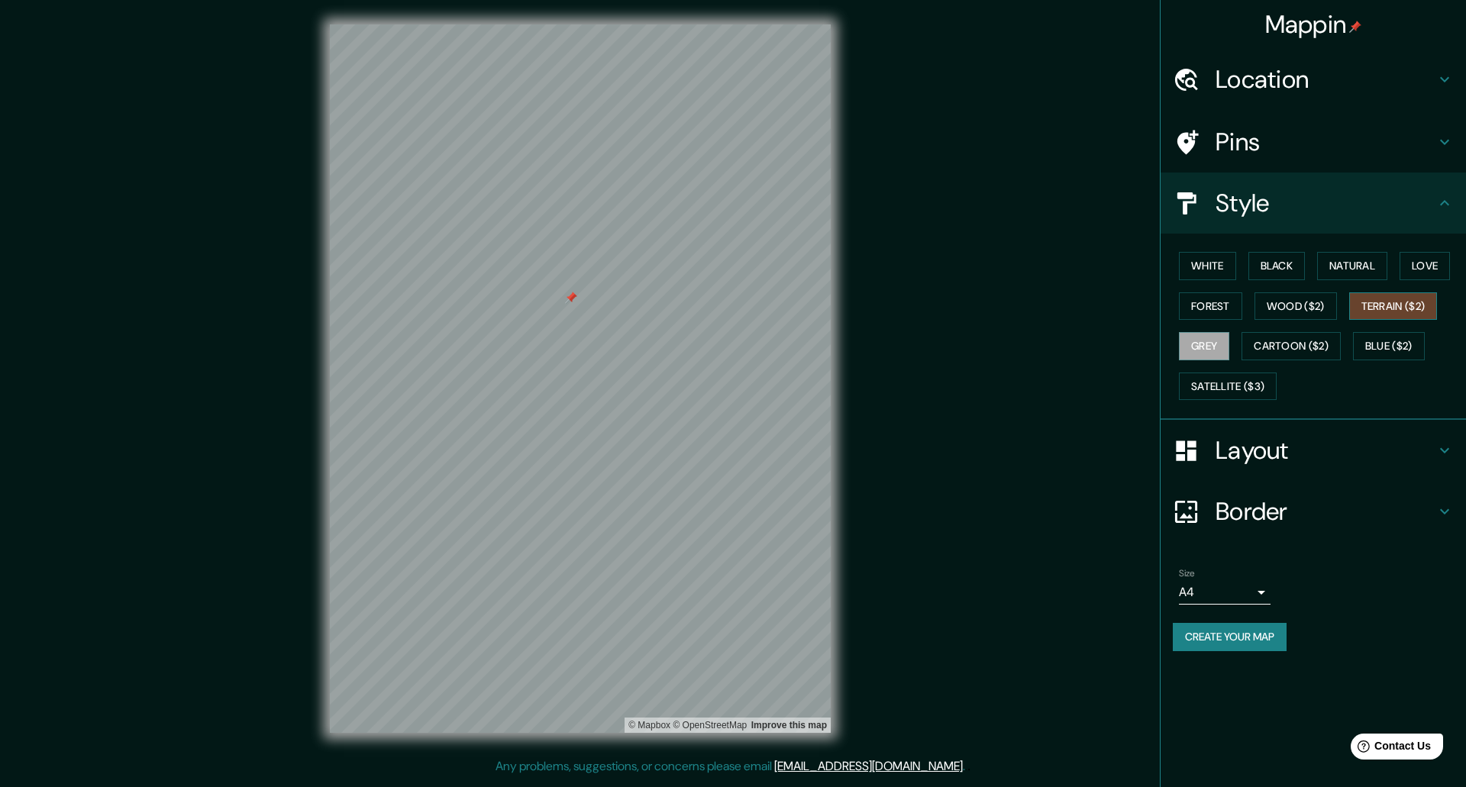
click at [1421, 304] on button "Terrain ($2)" at bounding box center [1393, 306] width 89 height 28
click at [1310, 312] on button "Wood ($2)" at bounding box center [1296, 306] width 82 height 28
click at [1265, 269] on button "Black" at bounding box center [1276, 266] width 57 height 28
click at [1259, 634] on button "Create your map" at bounding box center [1230, 637] width 114 height 28
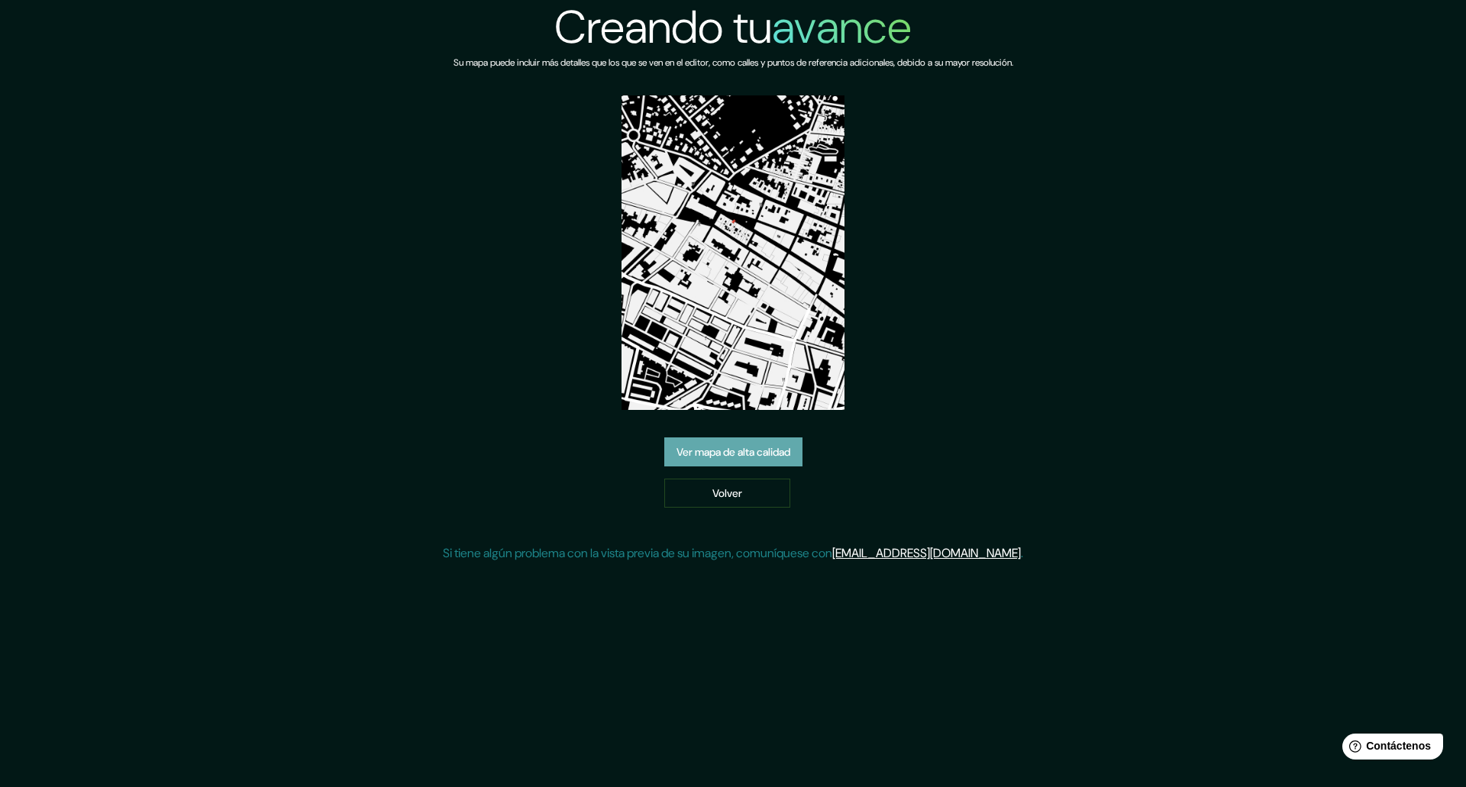
click at [777, 446] on font "Ver mapa de alta calidad" at bounding box center [734, 453] width 114 height 14
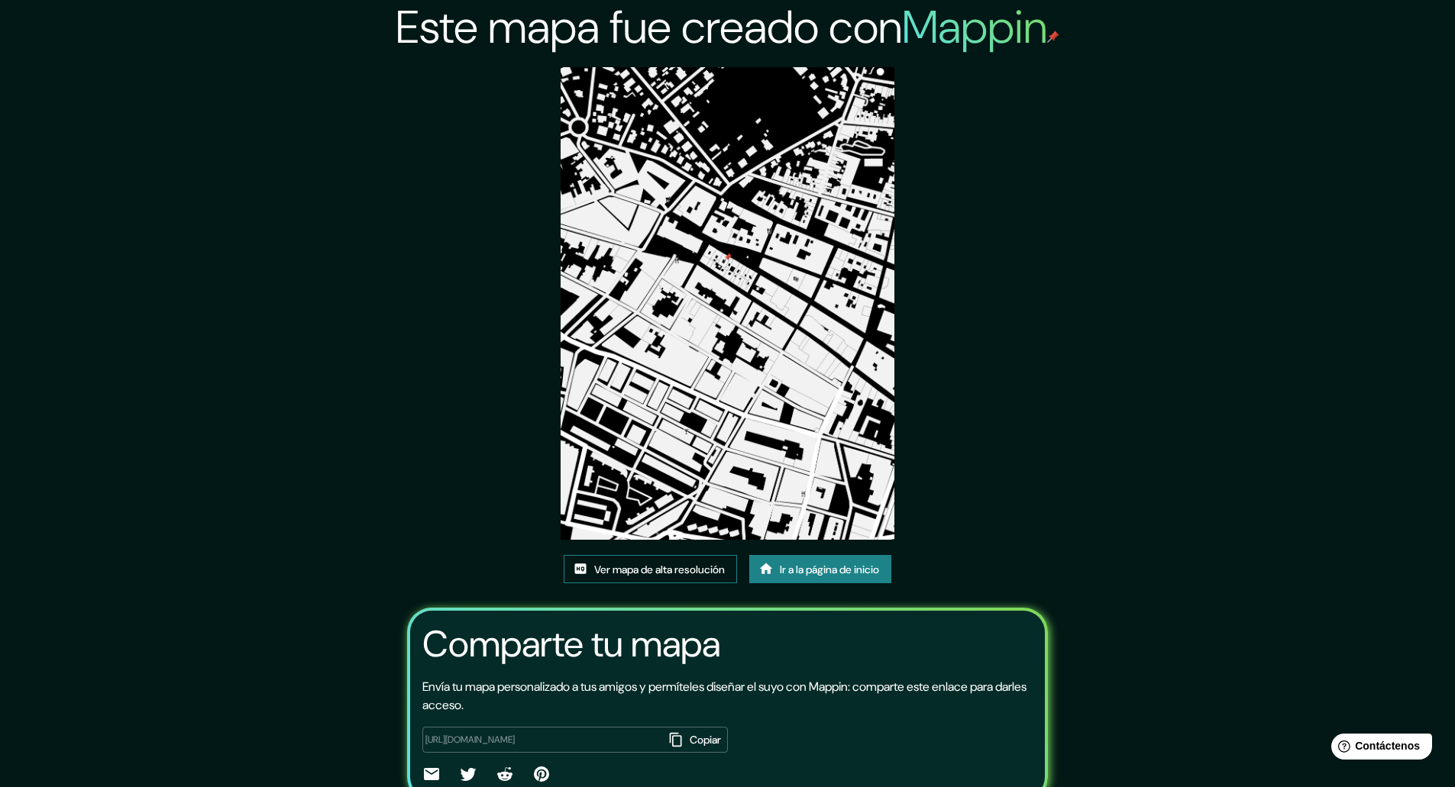
drag, startPoint x: 761, startPoint y: 436, endPoint x: 676, endPoint y: 573, distance: 161.5
click at [676, 573] on font "Ver mapa de alta resolución" at bounding box center [659, 570] width 131 height 14
